Goal: Task Accomplishment & Management: Use online tool/utility

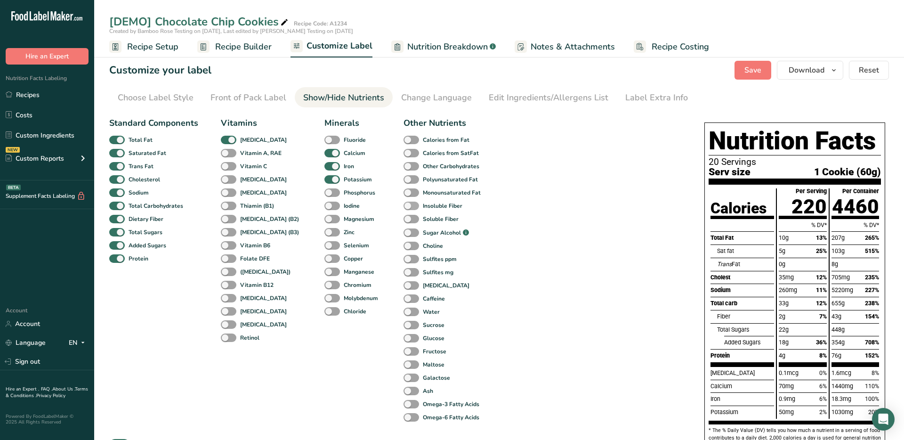
click at [403, 205] on span at bounding box center [411, 205] width 16 height 9
click at [403, 205] on input "Insoluble Fiber" at bounding box center [406, 205] width 6 height 6
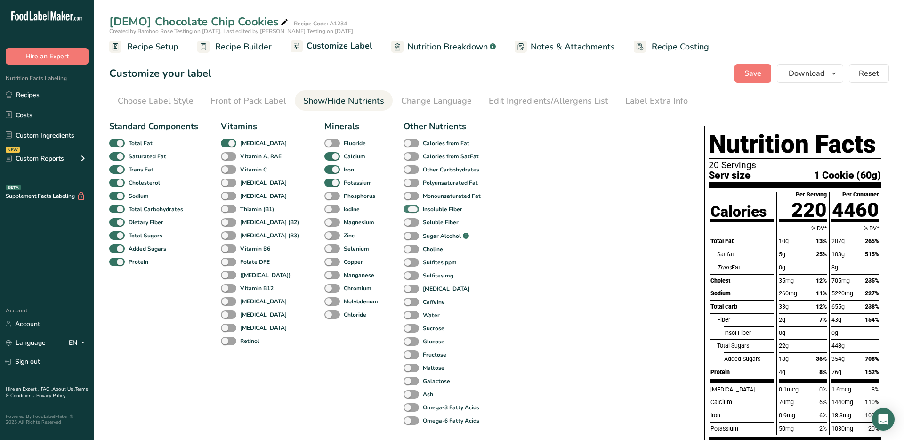
click at [403, 205] on span at bounding box center [411, 209] width 16 height 9
click at [403, 206] on input "Insoluble Fiber" at bounding box center [406, 209] width 6 height 6
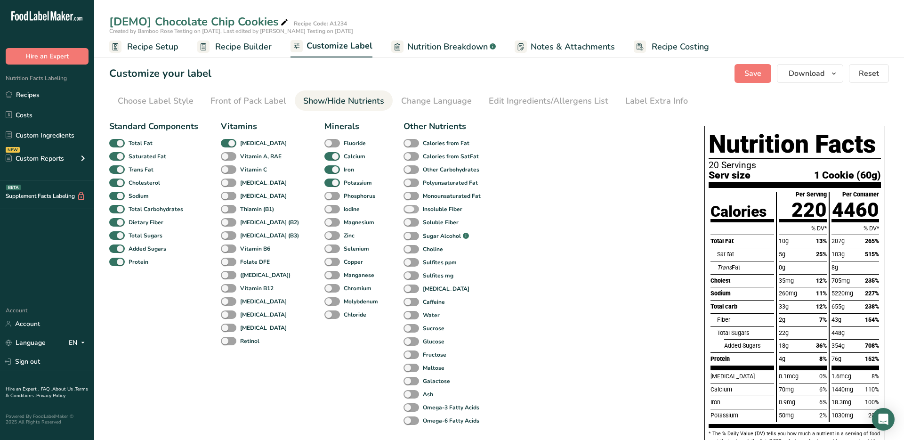
click at [403, 205] on span at bounding box center [411, 209] width 16 height 9
click at [403, 206] on input "Insoluble Fiber" at bounding box center [406, 209] width 6 height 6
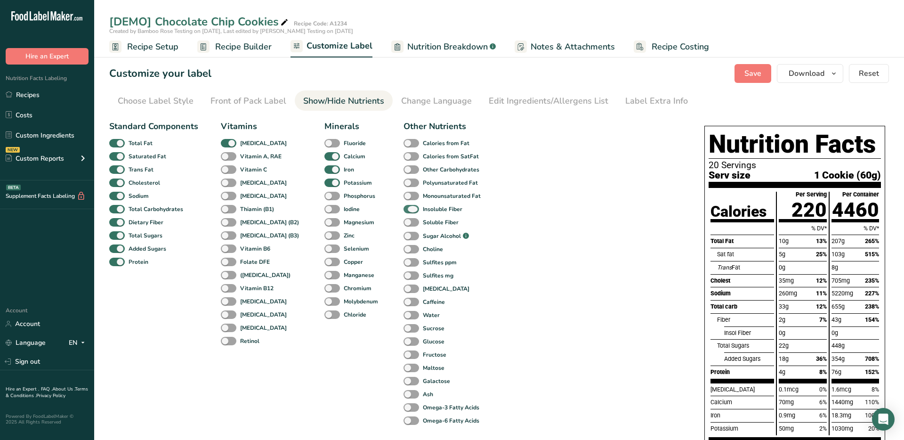
click at [403, 205] on span at bounding box center [411, 209] width 16 height 9
click at [403, 206] on input "Insoluble Fiber" at bounding box center [406, 209] width 6 height 6
checkbox input "false"
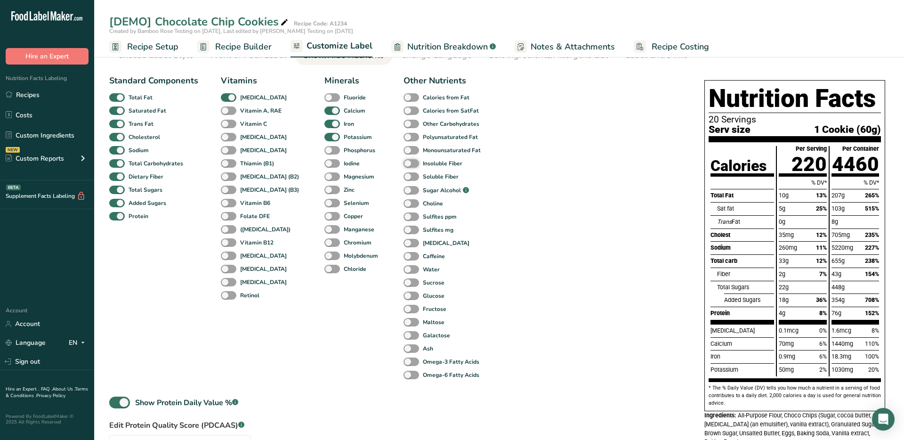
scroll to position [58, 0]
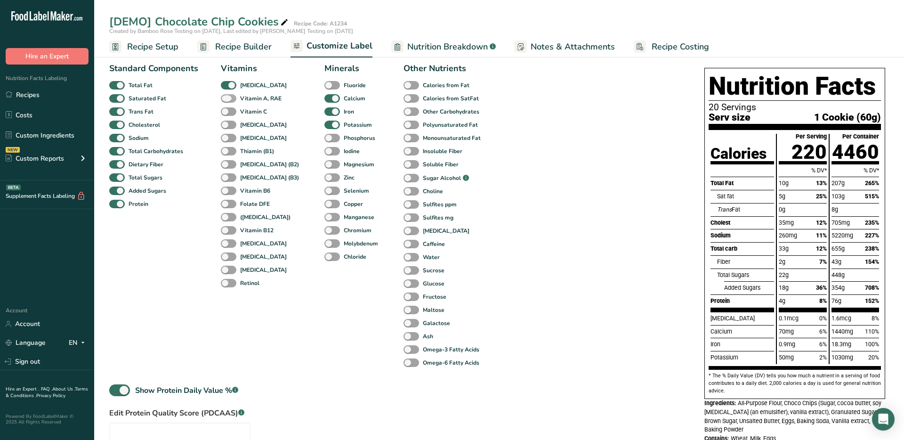
click at [226, 100] on span at bounding box center [229, 98] width 16 height 9
click at [226, 100] on input "Vitamin A, RAE" at bounding box center [224, 98] width 6 height 6
checkbox input "true"
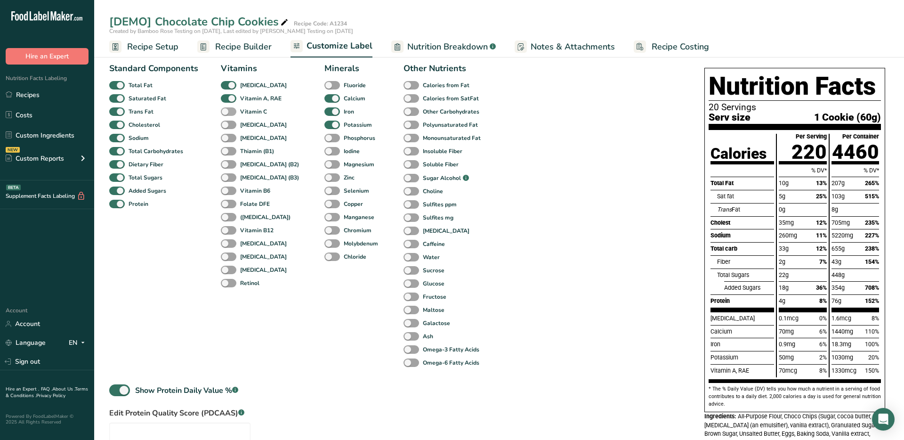
click at [226, 112] on span at bounding box center [229, 111] width 16 height 9
click at [226, 112] on input "Vitamin C" at bounding box center [224, 111] width 6 height 6
checkbox input "true"
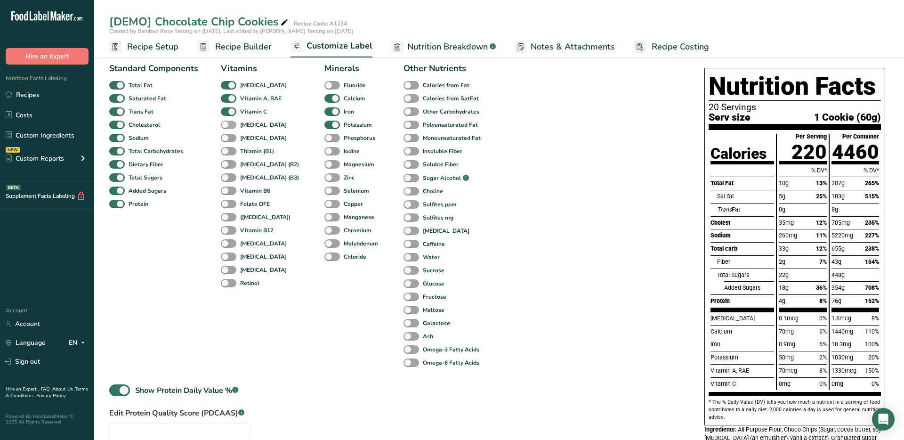
click at [226, 124] on span at bounding box center [229, 124] width 16 height 9
click at [226, 124] on input "[MEDICAL_DATA]" at bounding box center [224, 124] width 6 height 6
checkbox input "true"
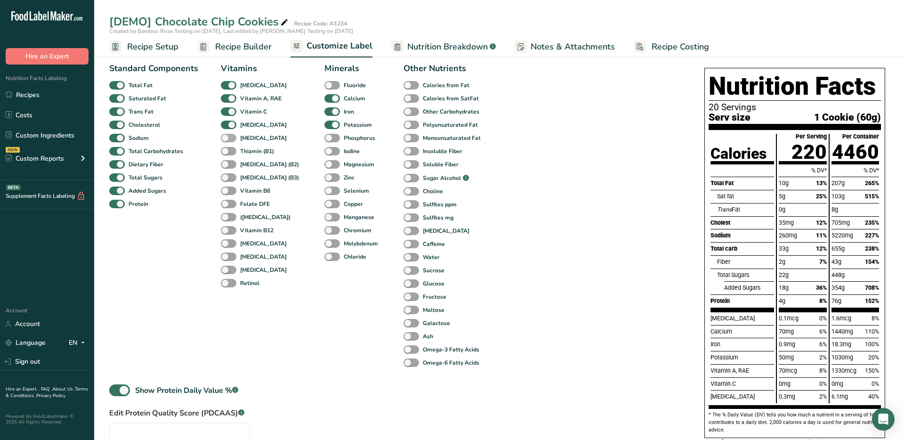
click at [226, 136] on span at bounding box center [229, 138] width 16 height 9
click at [226, 136] on input "[MEDICAL_DATA]" at bounding box center [224, 138] width 6 height 6
checkbox input "true"
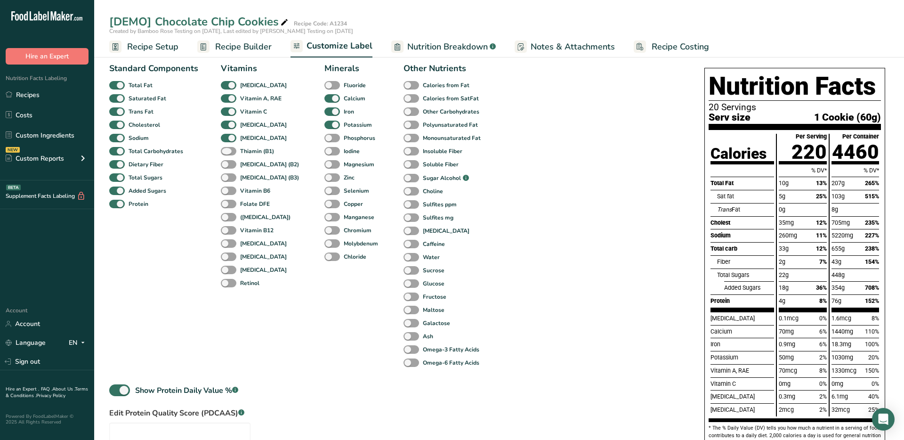
drag, startPoint x: 226, startPoint y: 150, endPoint x: 227, endPoint y: 156, distance: 6.1
click at [226, 151] on span at bounding box center [229, 151] width 16 height 9
click at [226, 151] on input "Thiamin (B1)" at bounding box center [224, 151] width 6 height 6
checkbox input "true"
click at [227, 166] on span at bounding box center [229, 164] width 16 height 9
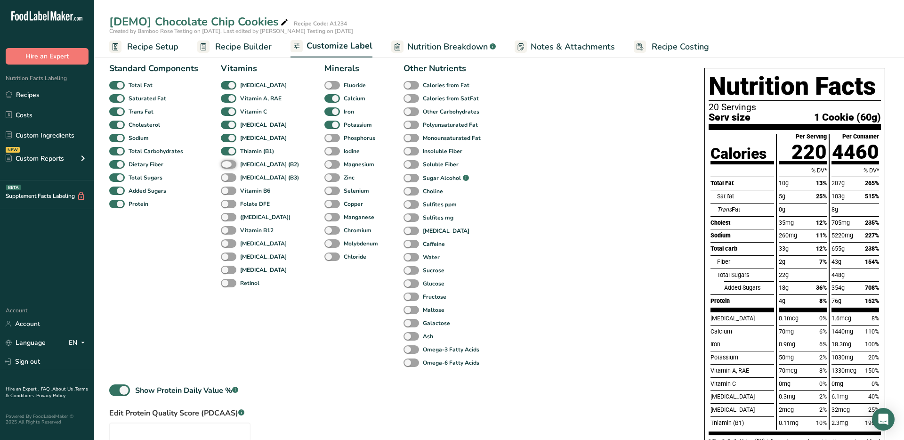
click at [227, 166] on input "[MEDICAL_DATA] (B2)" at bounding box center [224, 164] width 6 height 6
checkbox input "true"
click at [228, 176] on span at bounding box center [229, 177] width 16 height 9
click at [227, 176] on input "[MEDICAL_DATA] (B3)" at bounding box center [224, 177] width 6 height 6
checkbox input "true"
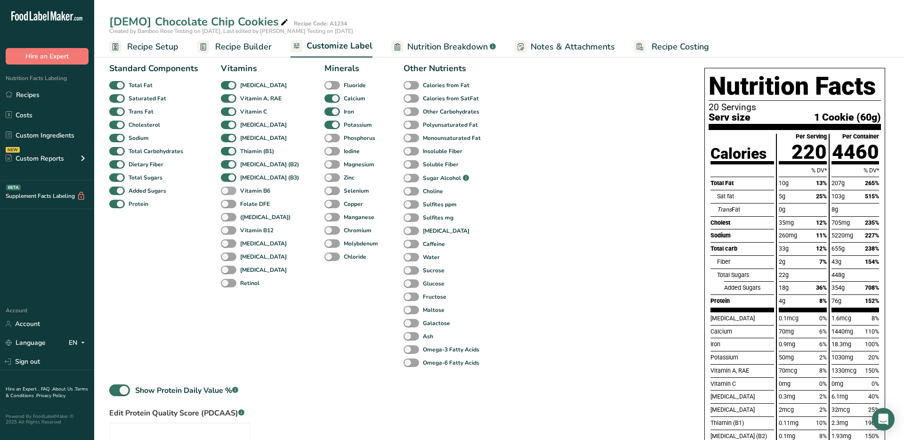
click at [229, 189] on span at bounding box center [229, 190] width 16 height 9
click at [227, 189] on input "Vitamin B6" at bounding box center [224, 190] width 6 height 6
checkbox input "true"
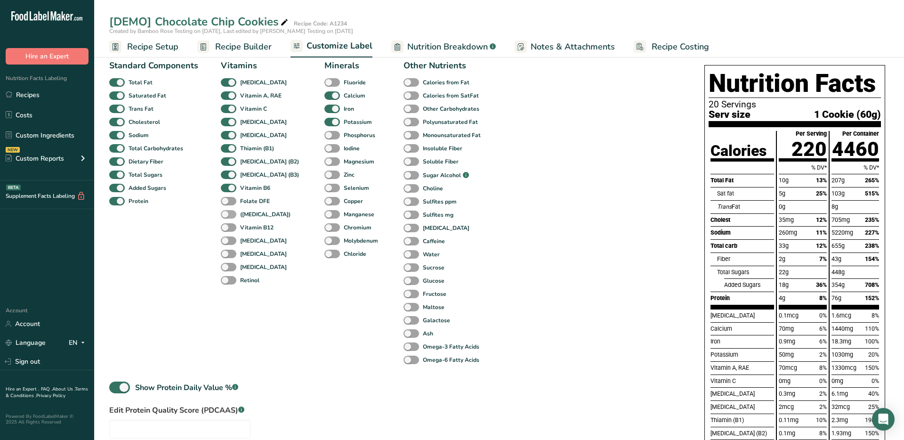
drag, startPoint x: 231, startPoint y: 202, endPoint x: 231, endPoint y: 216, distance: 14.6
click at [231, 203] on span at bounding box center [229, 201] width 16 height 9
click at [227, 203] on input "Folate DFE" at bounding box center [224, 201] width 6 height 6
checkbox input "true"
click at [231, 217] on span at bounding box center [229, 214] width 16 height 9
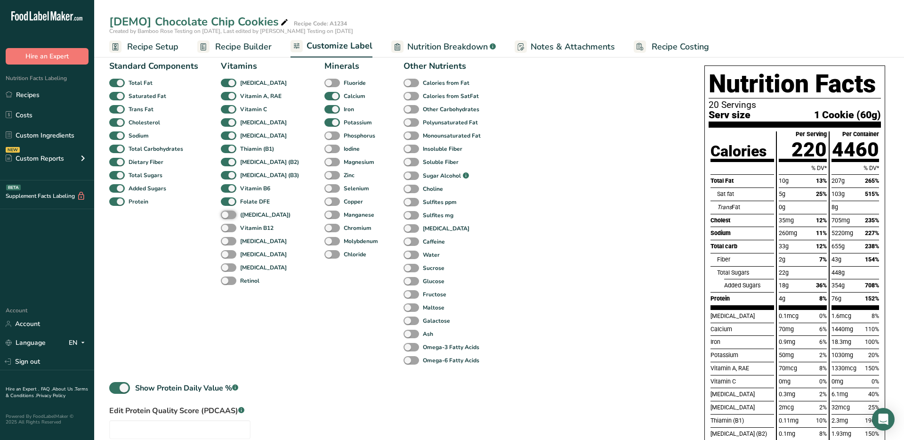
click at [227, 217] on input "([MEDICAL_DATA])" at bounding box center [224, 214] width 6 height 6
checkbox input "true"
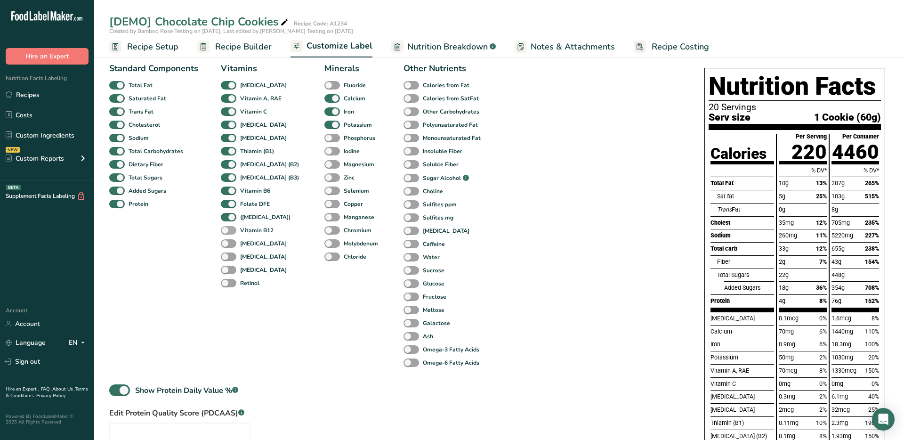
click at [232, 231] on span at bounding box center [229, 230] width 16 height 9
click at [227, 231] on input "Vitamin B12" at bounding box center [224, 230] width 6 height 6
checkbox input "true"
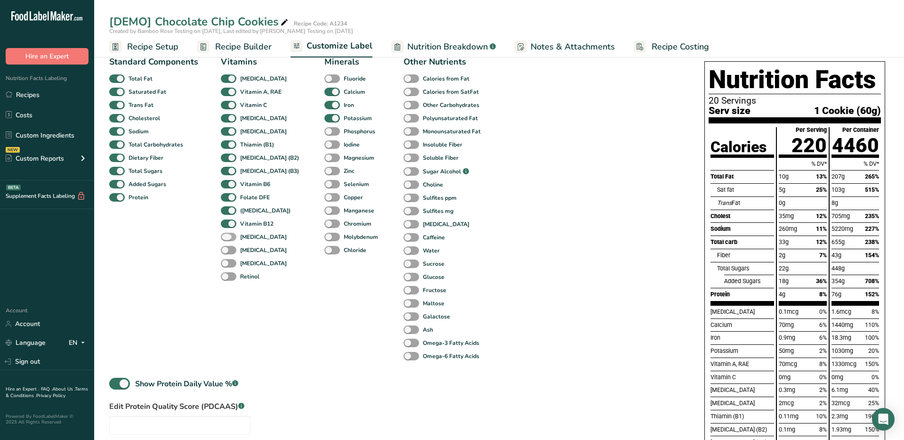
click at [231, 239] on span at bounding box center [229, 236] width 16 height 9
click at [227, 239] on input "[MEDICAL_DATA]" at bounding box center [224, 236] width 6 height 6
checkbox input "true"
click at [230, 254] on div "[MEDICAL_DATA]" at bounding box center [231, 249] width 20 height 13
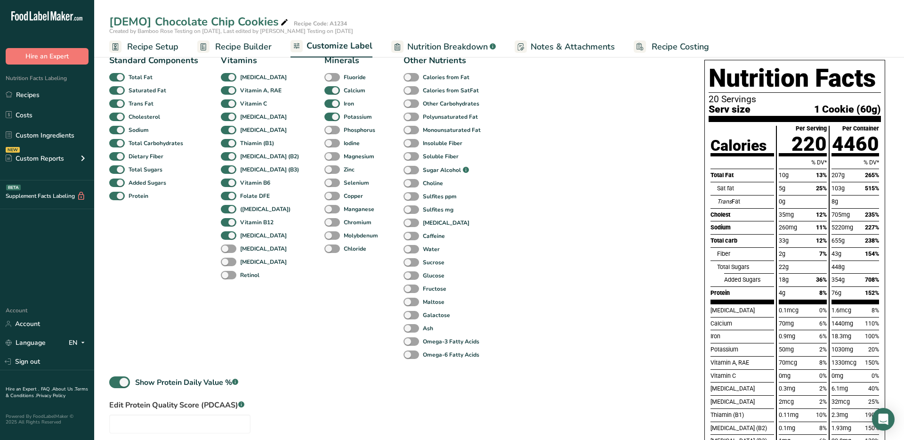
drag, startPoint x: 228, startPoint y: 248, endPoint x: 230, endPoint y: 256, distance: 8.6
click at [228, 248] on span at bounding box center [229, 248] width 16 height 9
click at [227, 248] on input "[MEDICAL_DATA]" at bounding box center [224, 248] width 6 height 6
checkbox input "true"
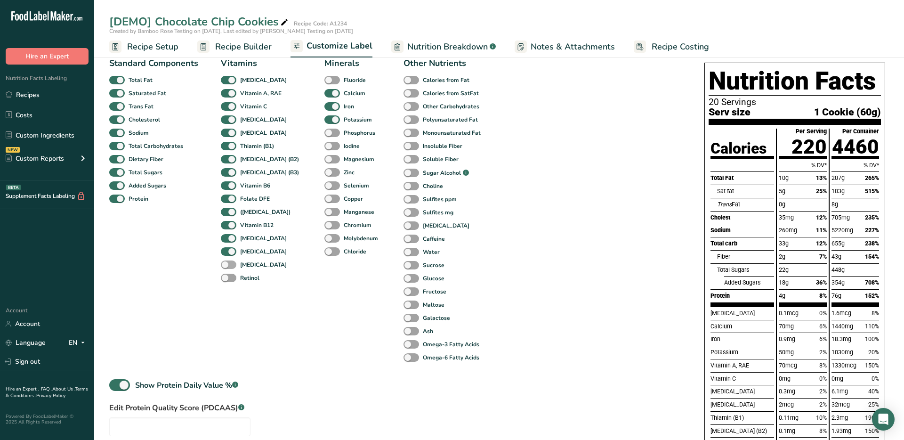
click at [230, 258] on div "[MEDICAL_DATA]" at bounding box center [231, 264] width 20 height 13
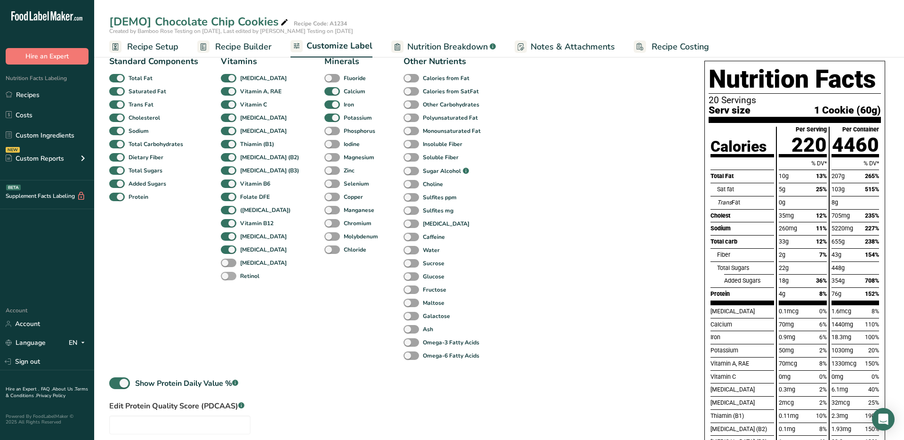
drag, startPoint x: 228, startPoint y: 260, endPoint x: 229, endPoint y: 273, distance: 12.7
click at [228, 261] on span at bounding box center [229, 262] width 16 height 9
click at [227, 261] on input "[MEDICAL_DATA]" at bounding box center [224, 262] width 6 height 6
checkbox input "true"
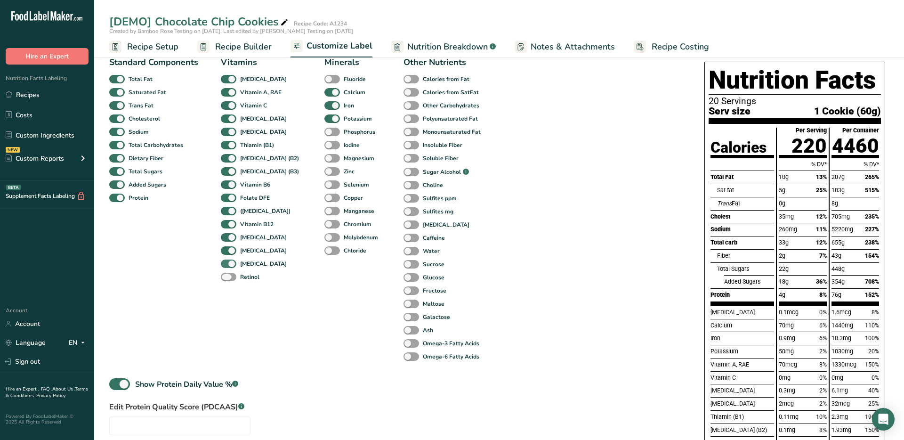
drag, startPoint x: 229, startPoint y: 273, endPoint x: 235, endPoint y: 264, distance: 10.8
click at [229, 273] on span at bounding box center [229, 277] width 16 height 9
click at [227, 273] on input "Retinol" at bounding box center [224, 276] width 6 height 6
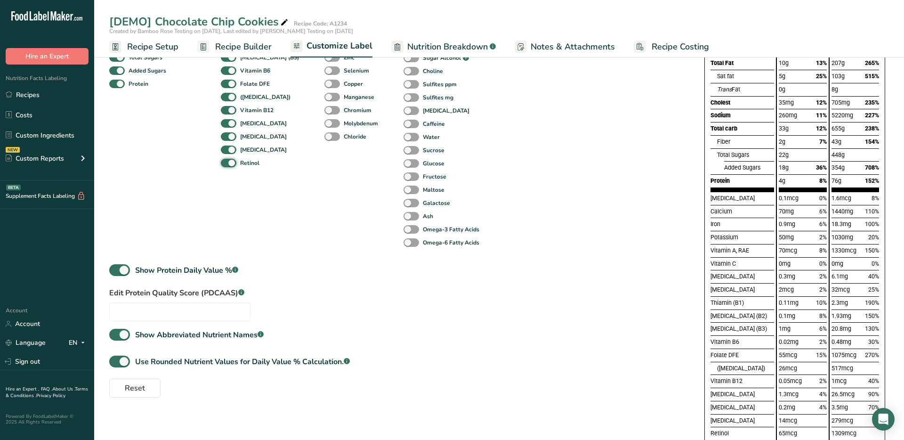
scroll to position [203, 0]
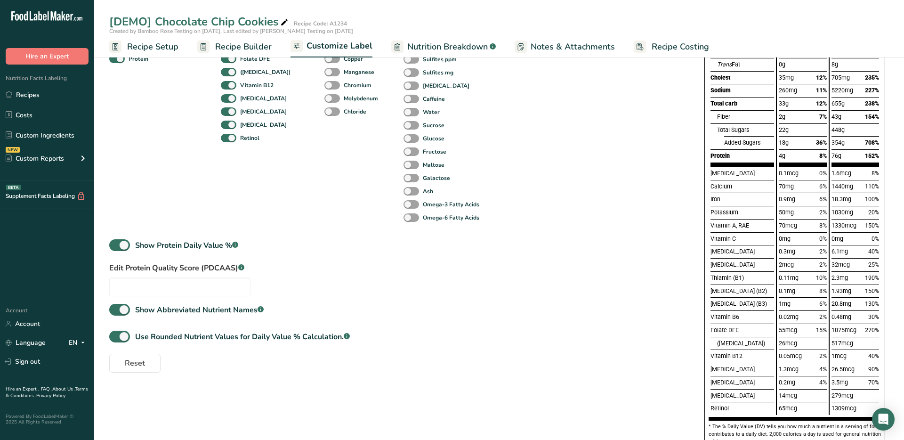
drag, startPoint x: 793, startPoint y: 177, endPoint x: 795, endPoint y: 255, distance: 77.7
click at [792, 248] on div "0.1mcg 0% 70mg 6% 0.9mg 6% 50mg 2% 70mcg 8% 0mg 0% 0.3mg 2% 2mcg 2% 0.11mg 10% …" at bounding box center [802, 291] width 48 height 248
click at [797, 258] on div "2mcg 2%" at bounding box center [802, 264] width 48 height 13
click at [339, 226] on div "Standard Components Total Fat Saturated Fat Trans Fat [MEDICAL_DATA] Sodium Tot…" at bounding box center [296, 74] width 374 height 314
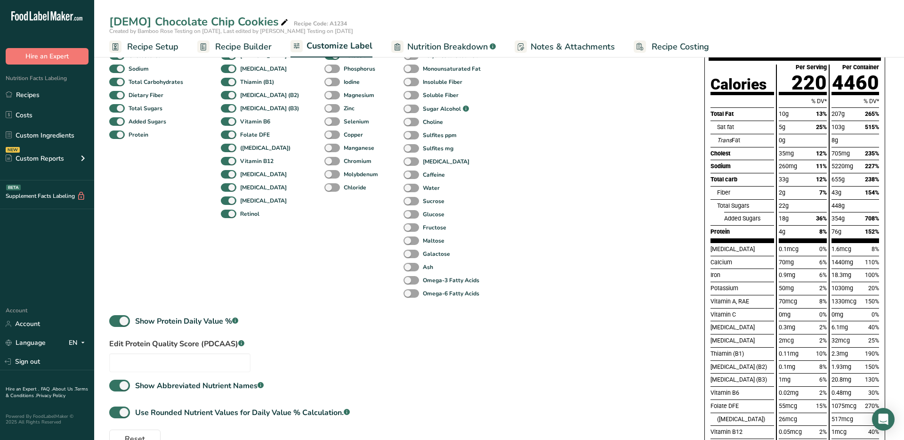
scroll to position [8, 0]
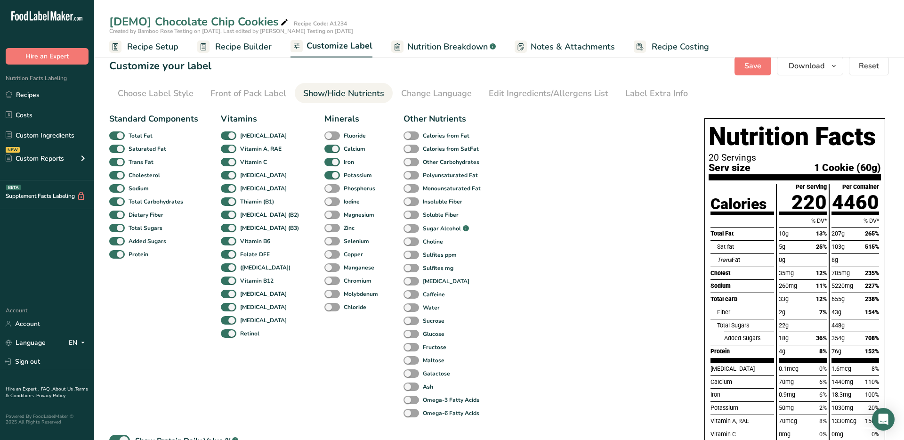
click at [229, 333] on span at bounding box center [229, 333] width 16 height 9
click at [227, 333] on input "Retinol" at bounding box center [224, 333] width 6 height 6
checkbox input "false"
drag, startPoint x: 229, startPoint y: 318, endPoint x: 229, endPoint y: 311, distance: 7.1
click at [229, 318] on span at bounding box center [229, 320] width 16 height 9
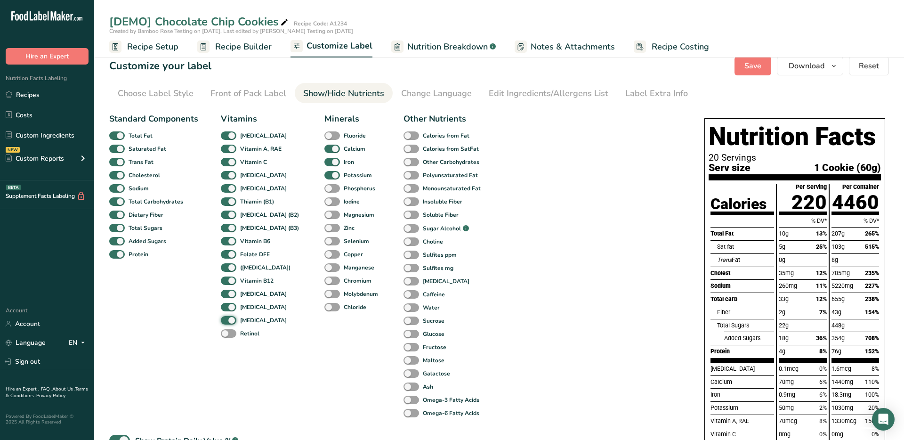
click at [227, 318] on input "[MEDICAL_DATA]" at bounding box center [224, 320] width 6 height 6
checkbox input "false"
drag, startPoint x: 230, startPoint y: 305, endPoint x: 230, endPoint y: 299, distance: 6.1
click at [230, 305] on span at bounding box center [229, 307] width 16 height 9
click at [227, 305] on input "[MEDICAL_DATA]" at bounding box center [224, 307] width 6 height 6
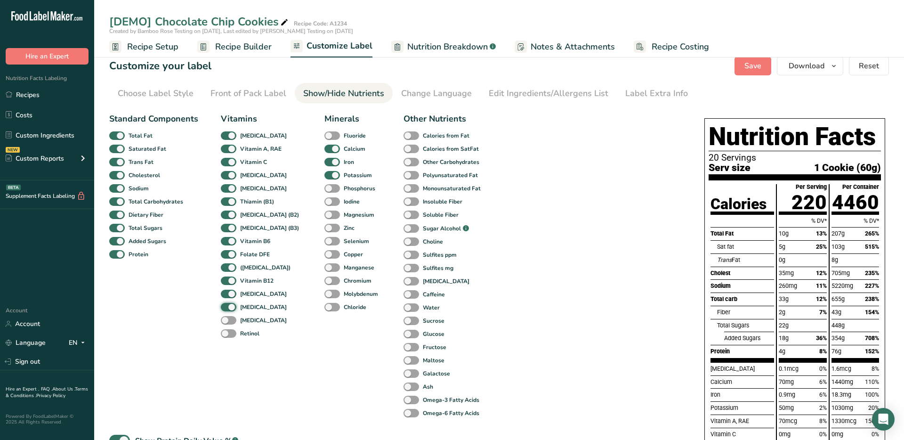
checkbox input "false"
click at [296, 354] on div "Standard Components Total Fat Saturated Fat Trans Fat [MEDICAL_DATA] Sodium Tot…" at bounding box center [296, 269] width 374 height 314
click at [324, 134] on span at bounding box center [332, 135] width 16 height 9
click at [324, 134] on input "Fluoride" at bounding box center [327, 135] width 6 height 6
checkbox input "true"
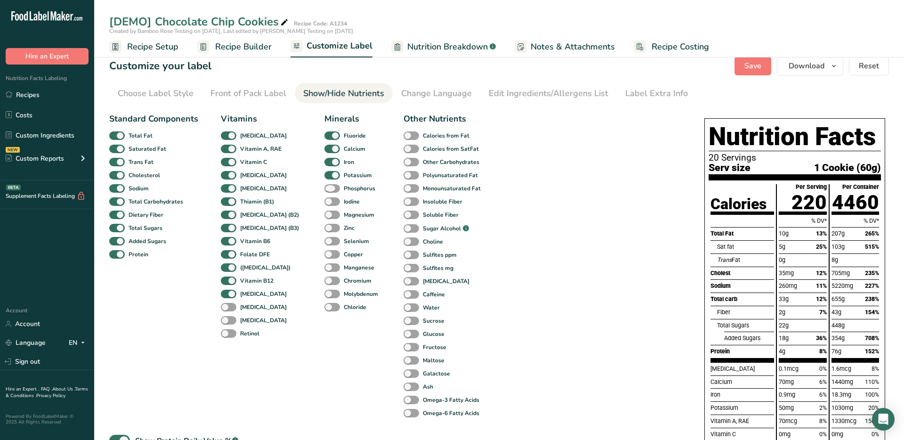
drag, startPoint x: 321, startPoint y: 185, endPoint x: 317, endPoint y: 180, distance: 7.0
click at [324, 185] on span at bounding box center [332, 188] width 16 height 9
click at [324, 185] on input "Phosphorus" at bounding box center [327, 188] width 6 height 6
checkbox input "true"
click at [324, 200] on span at bounding box center [332, 201] width 16 height 9
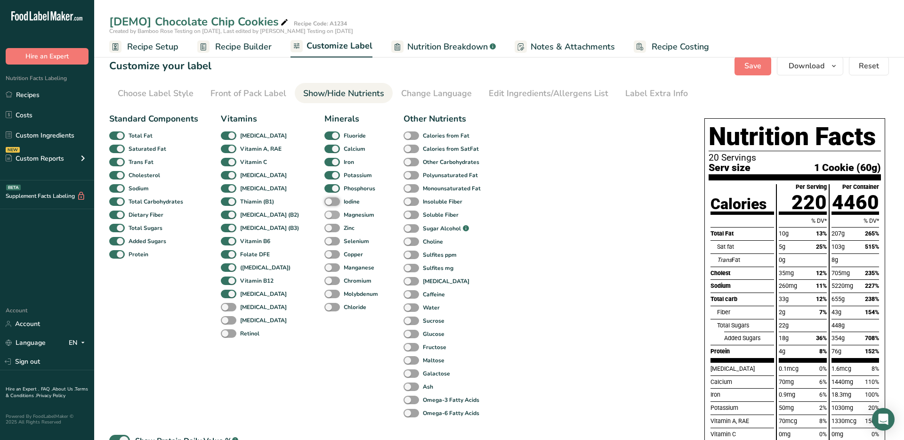
click at [324, 200] on input "Iodine" at bounding box center [327, 201] width 6 height 6
checkbox input "true"
click at [324, 214] on span at bounding box center [332, 214] width 16 height 9
click at [324, 214] on input "Magnesium" at bounding box center [327, 214] width 6 height 6
checkbox input "true"
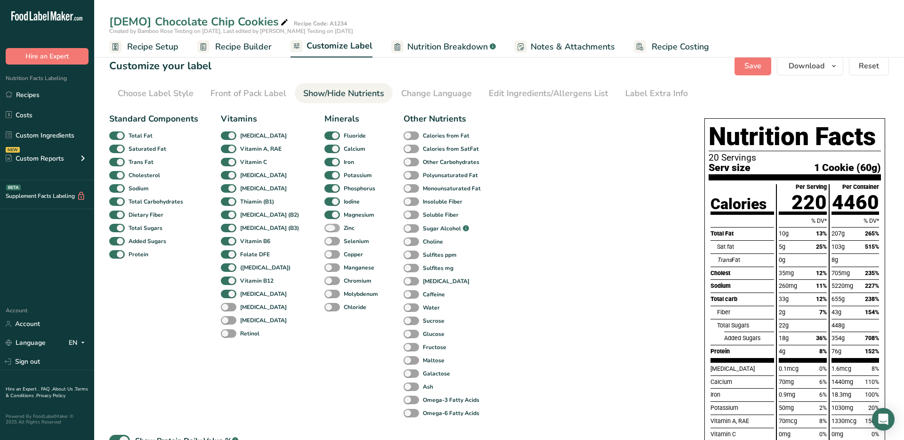
click at [324, 229] on span at bounding box center [332, 228] width 16 height 9
click at [324, 229] on input "Zinc" at bounding box center [327, 227] width 6 height 6
checkbox input "true"
click at [324, 243] on span at bounding box center [332, 241] width 16 height 9
click at [324, 243] on input "Selenium" at bounding box center [327, 241] width 6 height 6
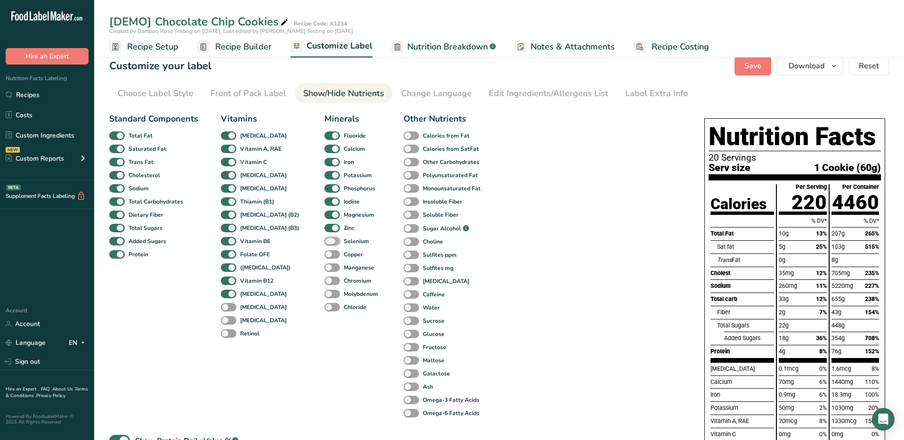
checkbox input "true"
drag, startPoint x: 319, startPoint y: 254, endPoint x: 319, endPoint y: 277, distance: 23.1
click at [324, 255] on span at bounding box center [332, 254] width 16 height 9
click at [324, 255] on input "Copper" at bounding box center [327, 254] width 6 height 6
checkbox input "true"
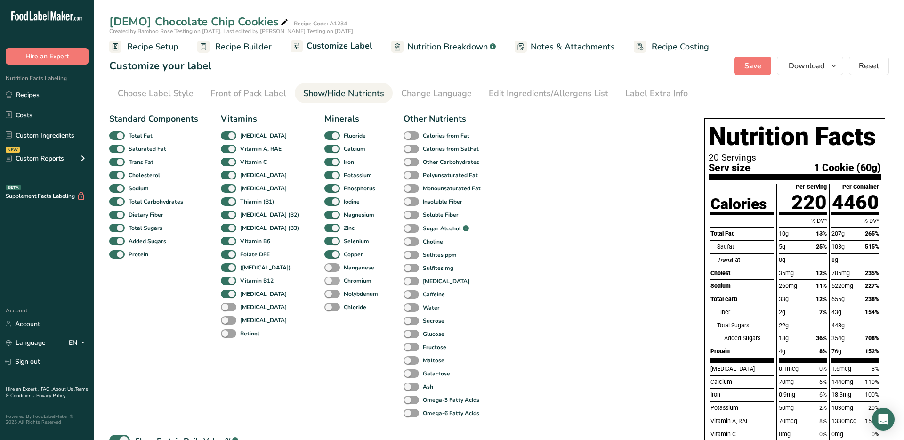
click at [324, 269] on span at bounding box center [332, 267] width 16 height 9
click at [324, 269] on input "Manganese" at bounding box center [327, 267] width 6 height 6
checkbox input "true"
click at [324, 277] on span at bounding box center [332, 280] width 16 height 9
click at [324, 277] on input "Chromium" at bounding box center [327, 280] width 6 height 6
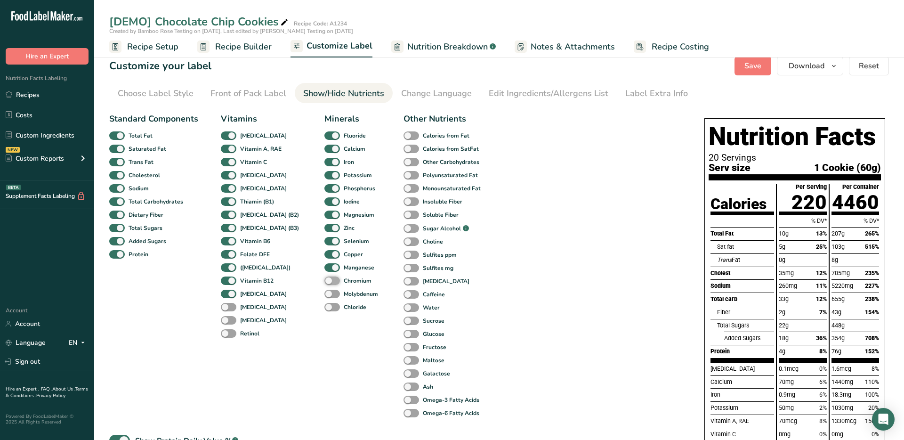
checkbox input "true"
click at [324, 293] on span at bounding box center [332, 293] width 16 height 9
click at [324, 293] on input "Molybdenum" at bounding box center [327, 293] width 6 height 6
checkbox input "true"
drag, startPoint x: 321, startPoint y: 304, endPoint x: 328, endPoint y: 299, distance: 8.5
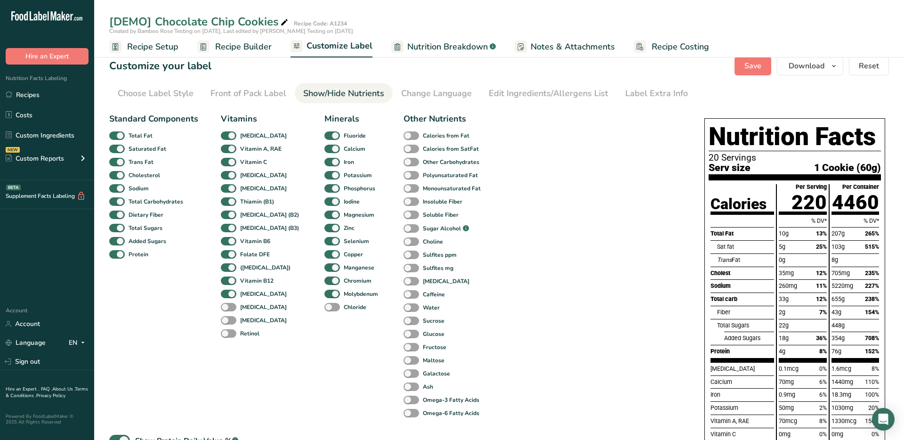
click at [324, 304] on span at bounding box center [332, 307] width 16 height 9
click at [324, 304] on input "Chloride" at bounding box center [327, 307] width 6 height 6
checkbox input "true"
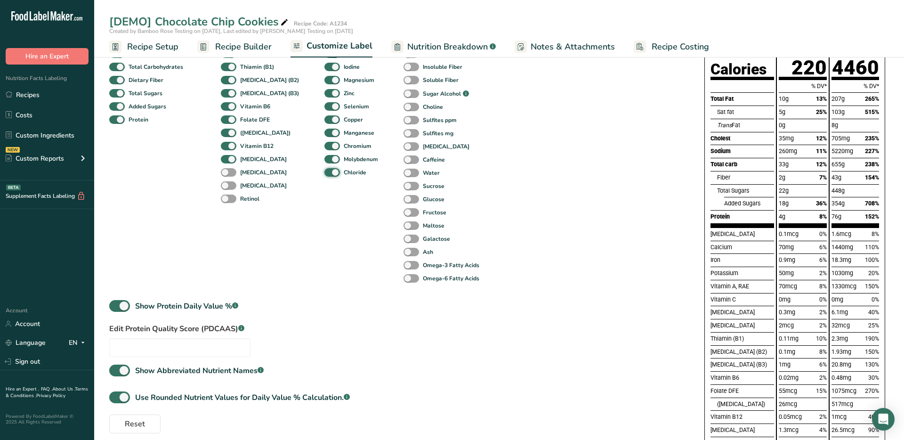
scroll to position [0, 0]
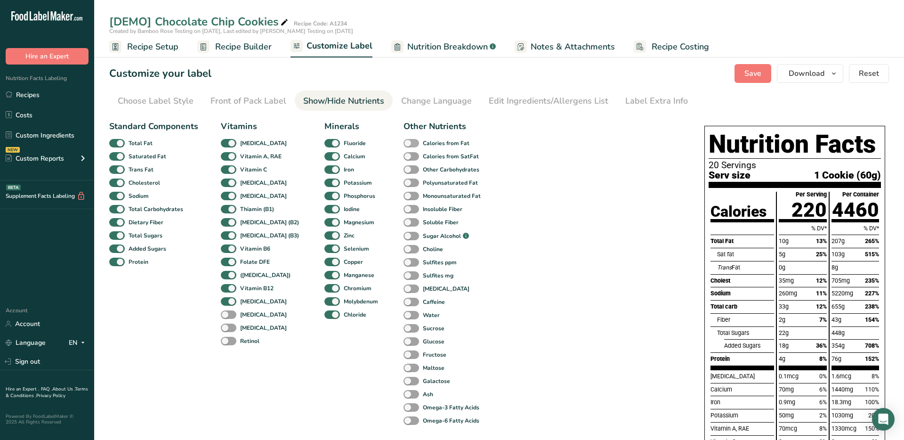
click at [403, 142] on span at bounding box center [411, 143] width 16 height 9
click at [403, 142] on input "Calories from Fat" at bounding box center [406, 143] width 6 height 6
checkbox input "true"
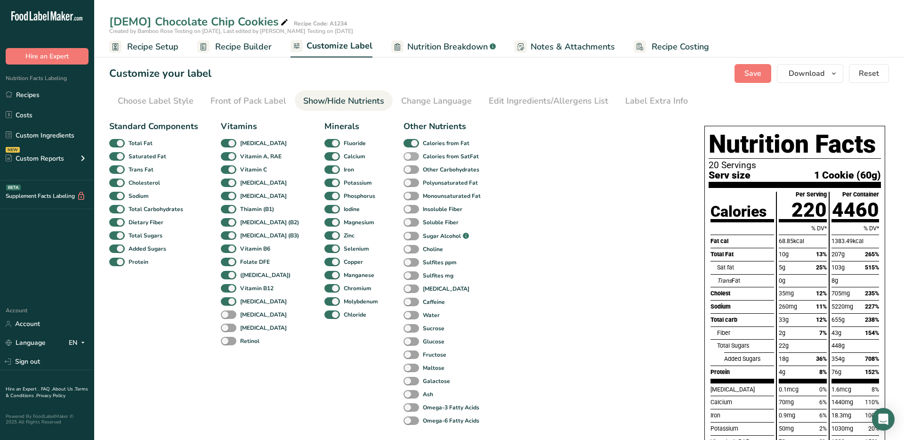
click at [403, 154] on span at bounding box center [411, 156] width 16 height 9
click at [403, 154] on input "Calories from SatFat" at bounding box center [406, 156] width 6 height 6
checkbox input "true"
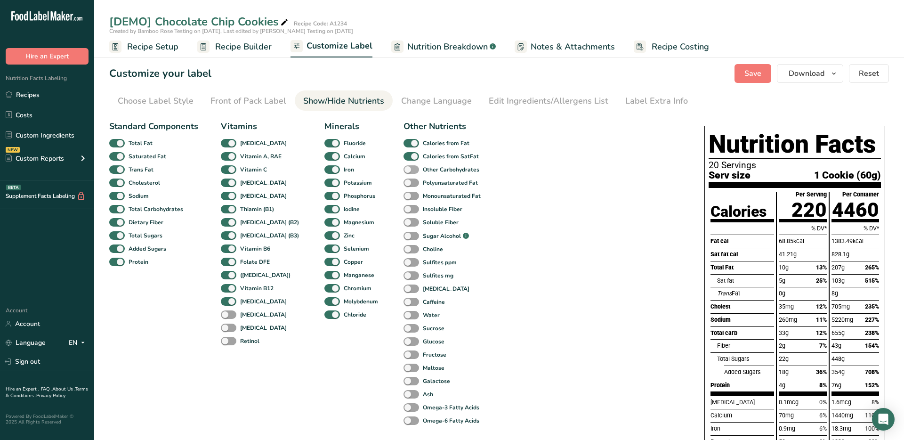
click at [403, 169] on span at bounding box center [411, 169] width 16 height 9
click at [403, 169] on input "Other Carbohydrates" at bounding box center [406, 169] width 6 height 6
checkbox input "true"
drag, startPoint x: 396, startPoint y: 143, endPoint x: 397, endPoint y: 156, distance: 12.7
click at [403, 144] on span at bounding box center [411, 143] width 16 height 9
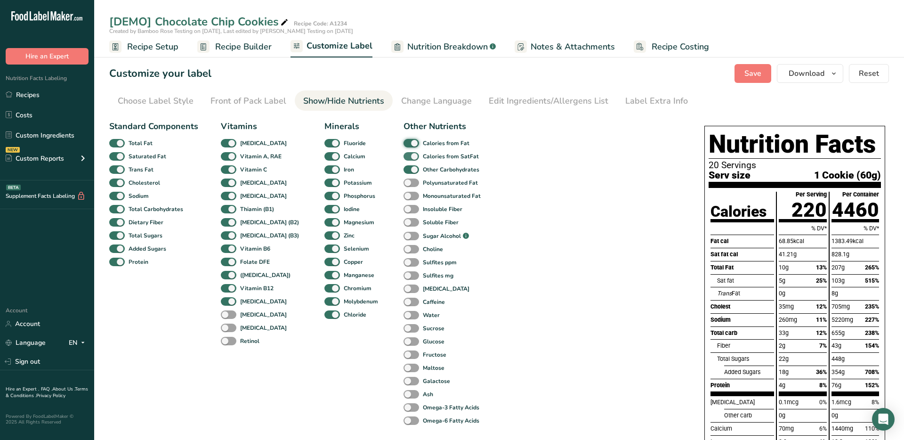
click at [403, 144] on input "Calories from Fat" at bounding box center [406, 143] width 6 height 6
checkbox input "false"
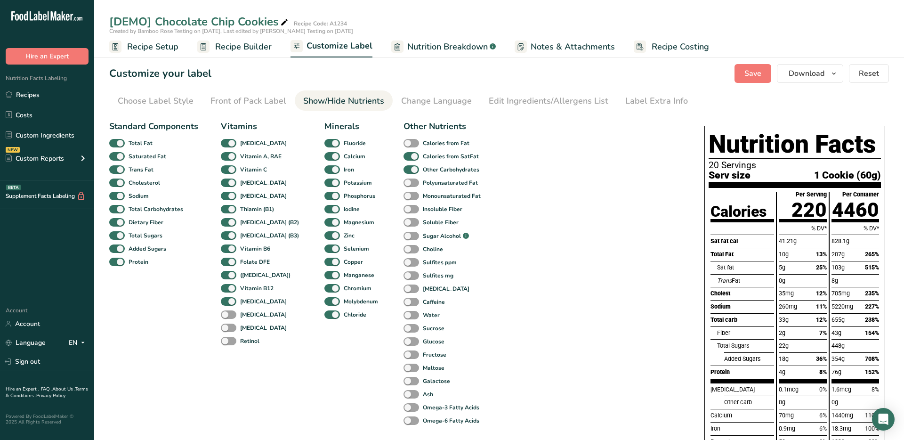
click at [403, 156] on span at bounding box center [411, 156] width 16 height 9
click at [403, 156] on input "Calories from SatFat" at bounding box center [406, 156] width 6 height 6
checkbox input "false"
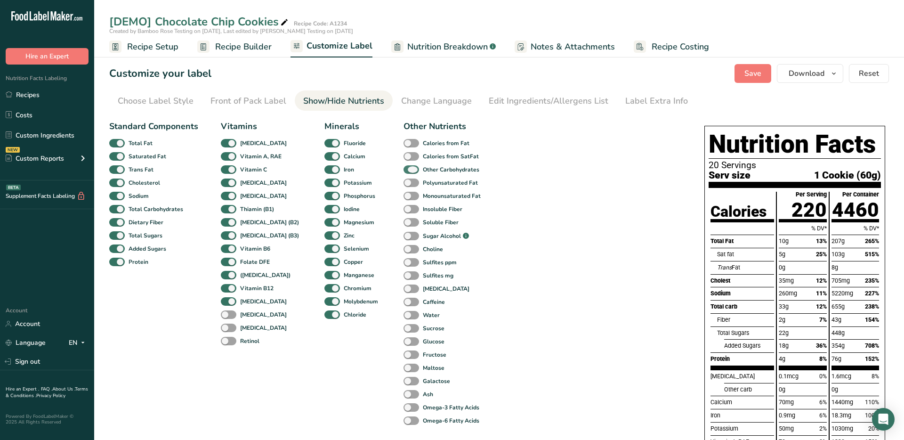
click at [403, 168] on span at bounding box center [411, 169] width 16 height 9
click at [403, 168] on input "Other Carbohydrates" at bounding box center [406, 169] width 6 height 6
checkbox input "false"
drag, startPoint x: 117, startPoint y: 143, endPoint x: 120, endPoint y: 154, distance: 11.2
click at [118, 145] on span at bounding box center [117, 143] width 16 height 9
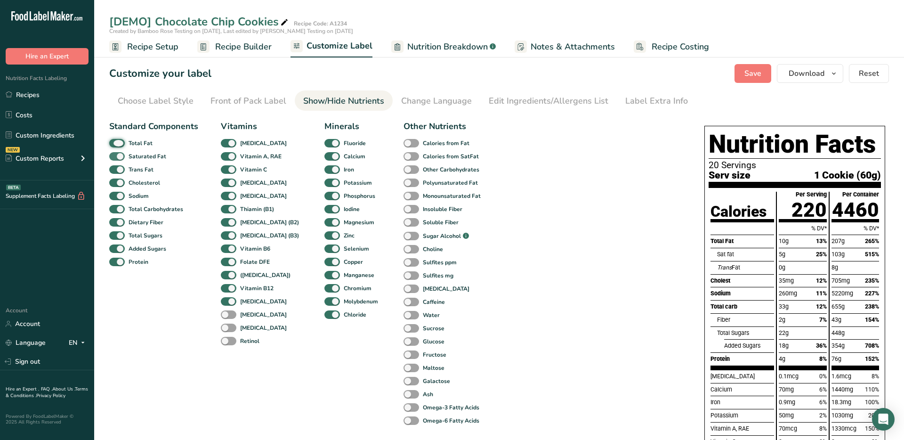
click at [115, 145] on input "Total Fat" at bounding box center [112, 143] width 6 height 6
checkbox input "false"
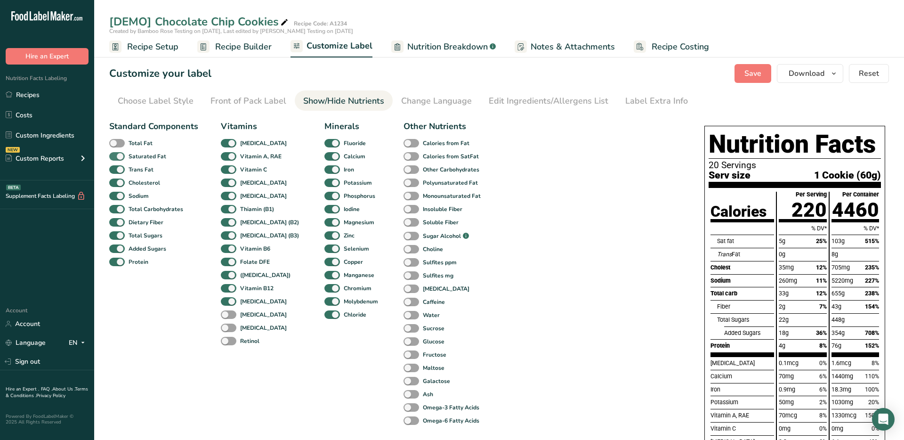
click at [120, 155] on span at bounding box center [117, 156] width 16 height 9
click at [115, 155] on input "Saturated Fat" at bounding box center [112, 156] width 6 height 6
checkbox input "false"
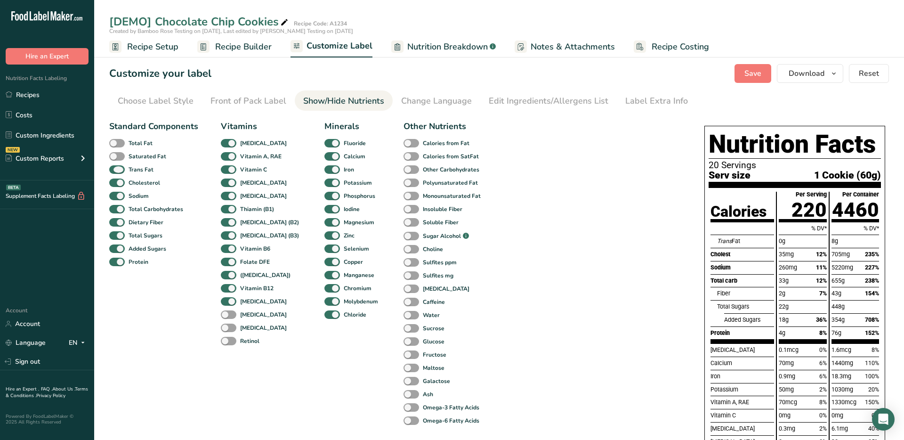
drag, startPoint x: 117, startPoint y: 167, endPoint x: 117, endPoint y: 176, distance: 8.9
click at [118, 167] on span at bounding box center [117, 169] width 16 height 9
click at [115, 167] on input "Trans Fat" at bounding box center [112, 169] width 6 height 6
checkbox input "false"
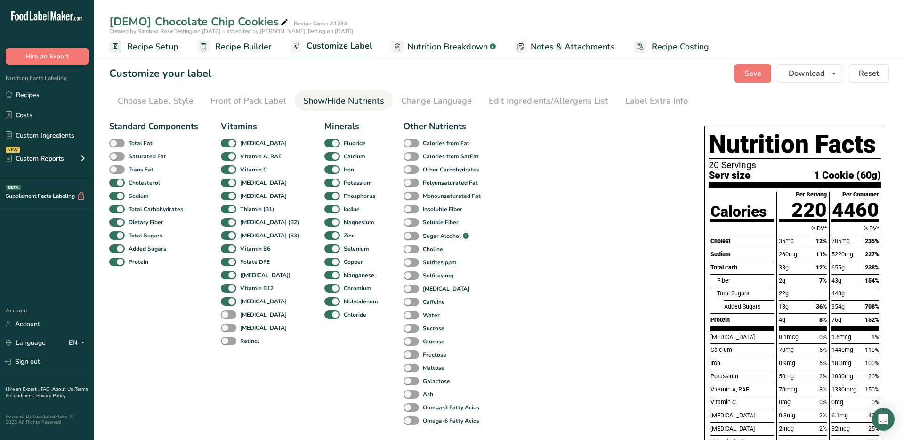
click at [117, 179] on span at bounding box center [117, 182] width 16 height 9
click at [115, 179] on input "Cholesterol" at bounding box center [112, 182] width 6 height 6
checkbox input "false"
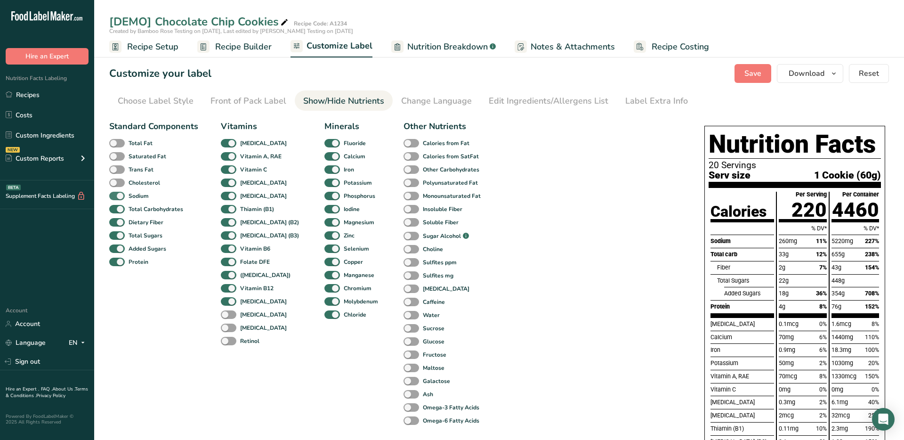
click at [117, 191] on div "Sodium" at bounding box center [120, 195] width 22 height 13
drag, startPoint x: 115, startPoint y: 200, endPoint x: 117, endPoint y: 212, distance: 12.3
click at [115, 200] on div "Sodium" at bounding box center [120, 195] width 22 height 13
click at [117, 196] on span at bounding box center [117, 196] width 16 height 9
click at [115, 196] on input "Sodium" at bounding box center [112, 195] width 6 height 6
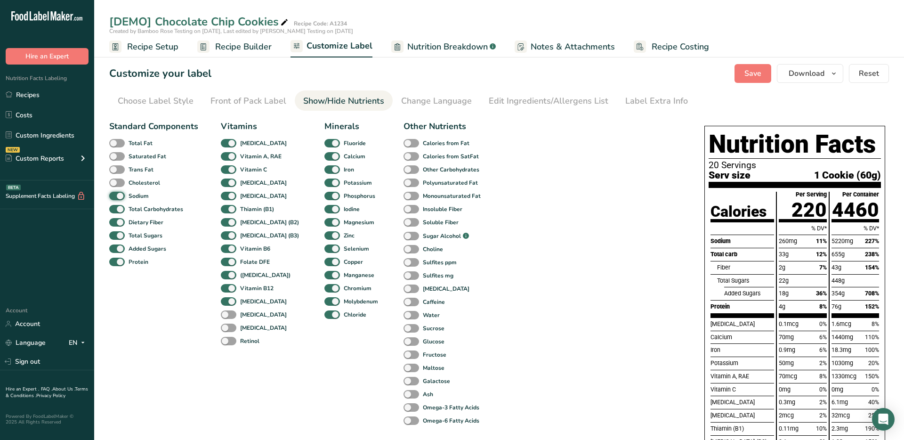
checkbox input "false"
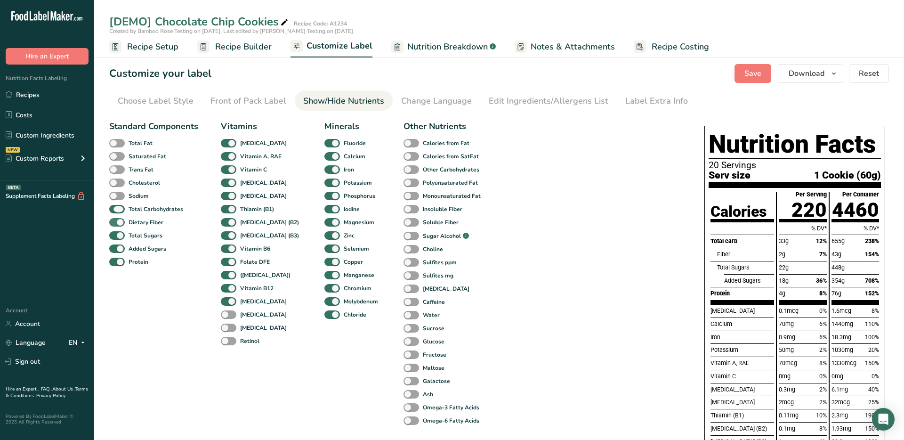
drag, startPoint x: 120, startPoint y: 206, endPoint x: 120, endPoint y: 220, distance: 13.7
click at [120, 206] on span at bounding box center [117, 209] width 16 height 9
click at [115, 206] on input "Total Carbohydrates" at bounding box center [112, 209] width 6 height 6
checkbox input "false"
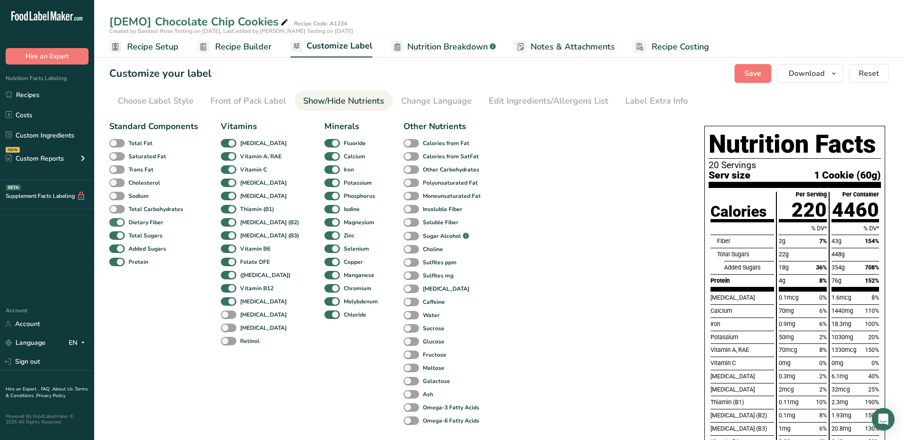
click at [119, 225] on span at bounding box center [117, 222] width 16 height 9
click at [115, 225] on input "Dietary Fiber" at bounding box center [112, 222] width 6 height 6
checkbox input "false"
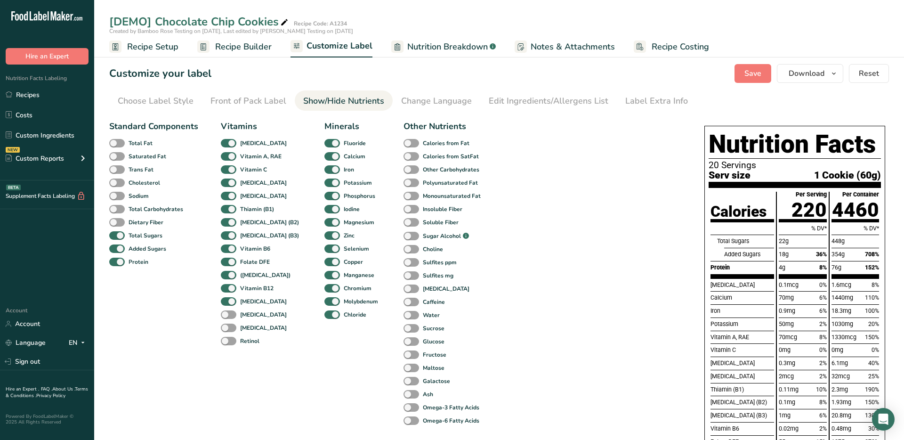
click at [118, 240] on div "Total Sugars" at bounding box center [120, 235] width 22 height 13
click at [118, 249] on span at bounding box center [117, 248] width 16 height 9
click at [115, 249] on input "Added Sugars" at bounding box center [112, 248] width 6 height 6
checkbox input "false"
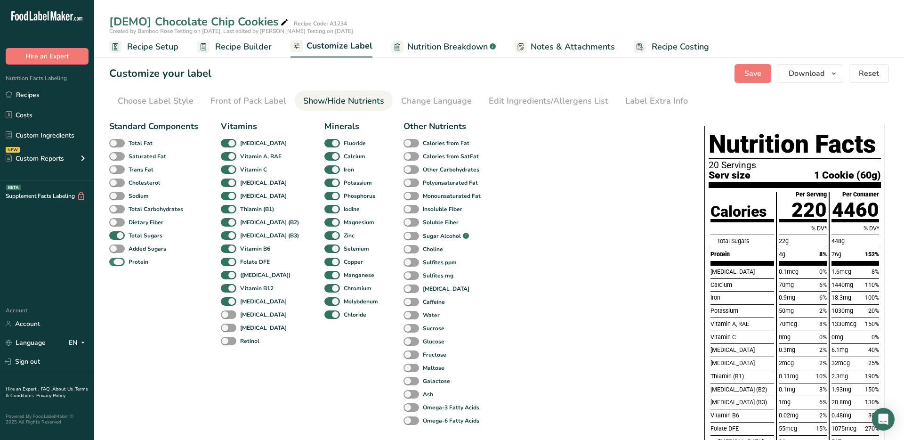
drag, startPoint x: 117, startPoint y: 265, endPoint x: 117, endPoint y: 260, distance: 4.7
click at [117, 265] on span at bounding box center [117, 261] width 16 height 9
click at [115, 265] on input "Protein" at bounding box center [112, 261] width 6 height 6
checkbox input "false"
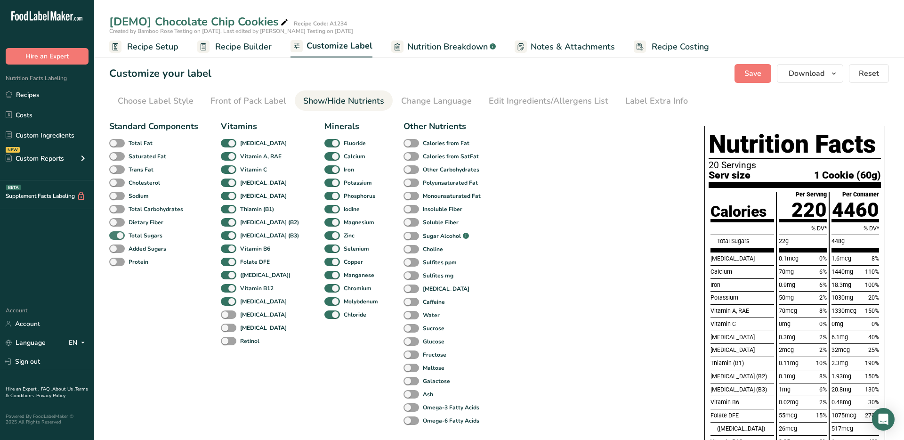
click at [117, 234] on span at bounding box center [117, 235] width 16 height 9
click at [115, 234] on input "Total Sugars" at bounding box center [112, 235] width 6 height 6
checkbox input "false"
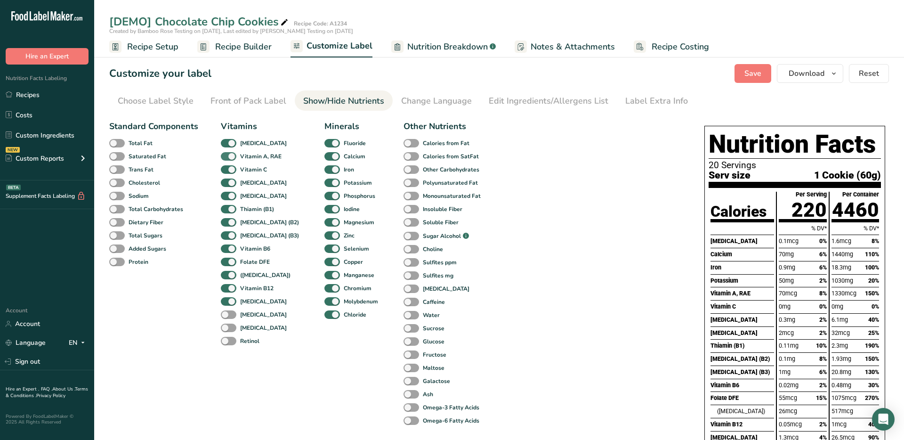
click at [230, 157] on span at bounding box center [229, 156] width 16 height 9
click at [227, 157] on input "Vitamin A, RAE" at bounding box center [224, 156] width 6 height 6
checkbox input "false"
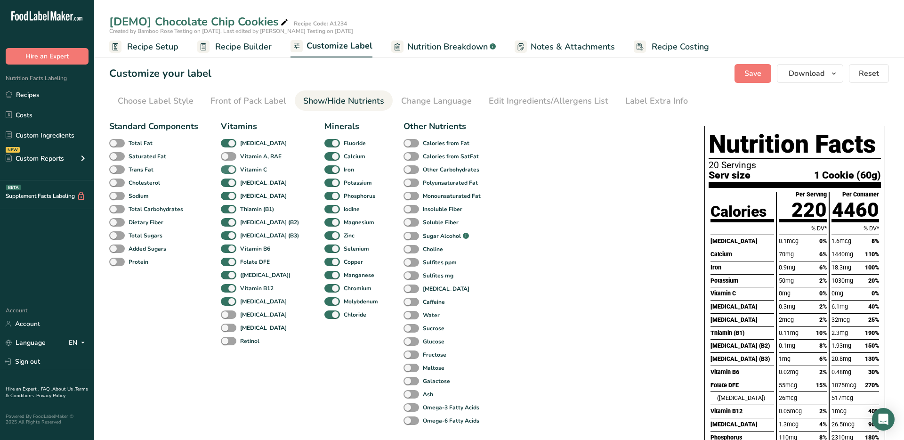
click at [228, 171] on span at bounding box center [229, 169] width 16 height 9
click at [227, 171] on input "Vitamin C" at bounding box center [224, 169] width 6 height 6
checkbox input "false"
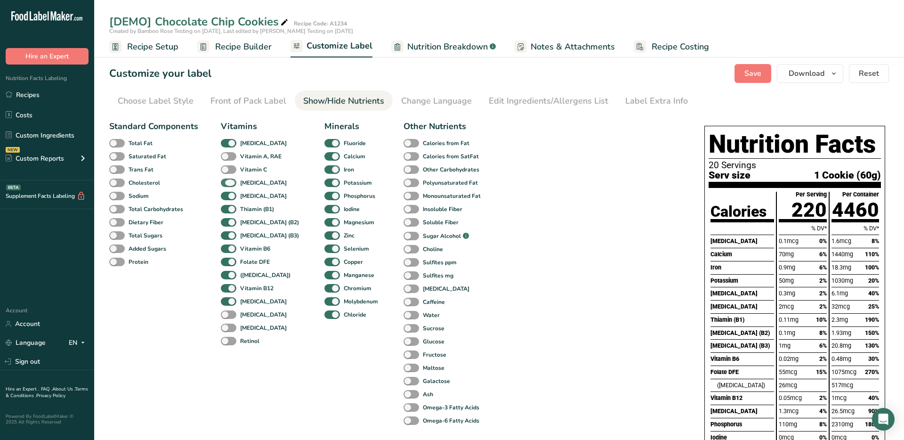
click at [228, 180] on span at bounding box center [229, 182] width 16 height 9
click at [227, 180] on input "[MEDICAL_DATA]" at bounding box center [224, 182] width 6 height 6
checkbox input "false"
click at [228, 195] on span at bounding box center [229, 196] width 16 height 9
click at [227, 195] on input "[MEDICAL_DATA]" at bounding box center [224, 195] width 6 height 6
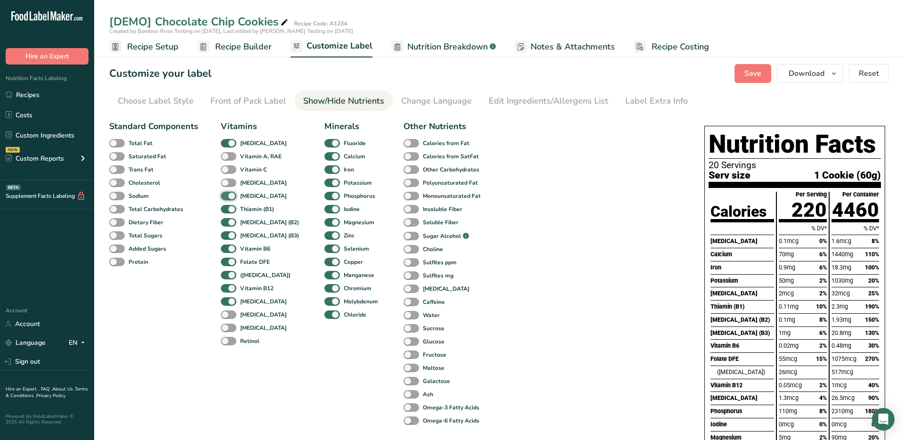
checkbox input "false"
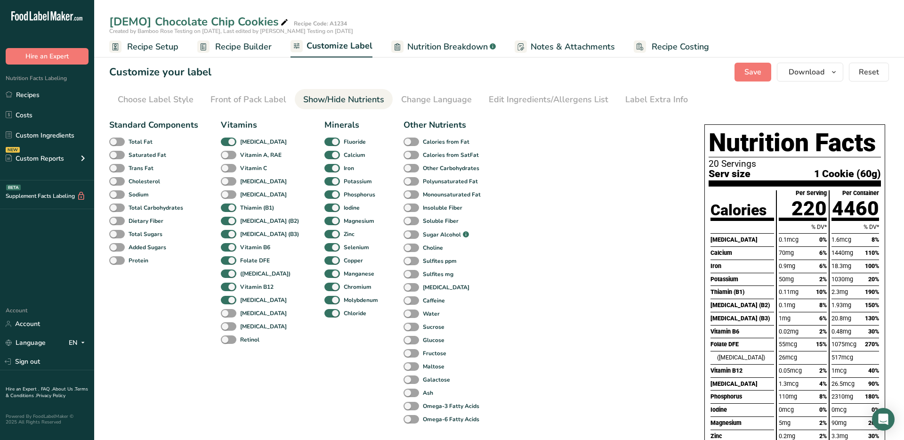
drag, startPoint x: 231, startPoint y: 208, endPoint x: 231, endPoint y: 213, distance: 5.2
click at [231, 208] on span at bounding box center [229, 207] width 16 height 9
click at [227, 208] on input "Thiamin (B1)" at bounding box center [224, 207] width 6 height 6
checkbox input "false"
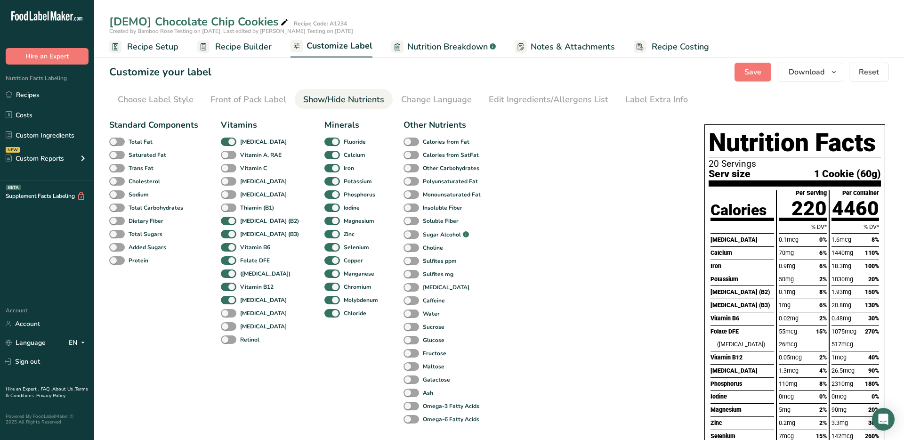
click at [230, 228] on div "Vitamins [MEDICAL_DATA] Vitamin A, RAE Vitamin C [MEDICAL_DATA] [MEDICAL_DATA] …" at bounding box center [261, 272] width 81 height 307
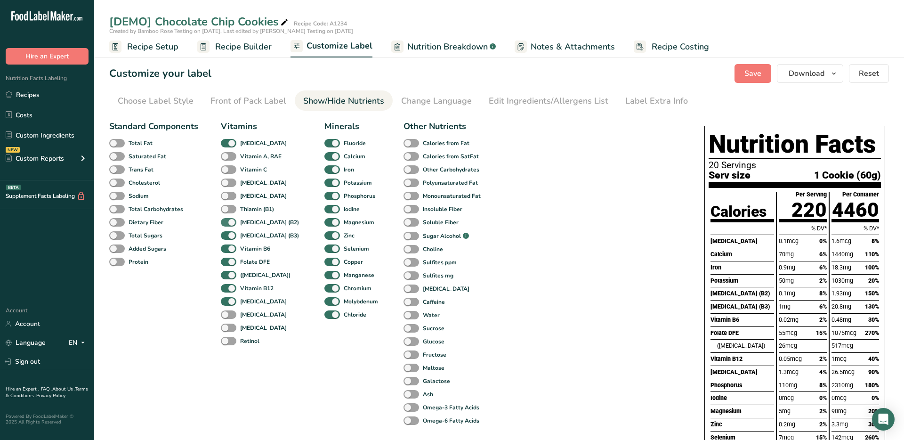
click at [232, 222] on span at bounding box center [229, 222] width 16 height 9
click at [227, 222] on input "[MEDICAL_DATA] (B2)" at bounding box center [224, 222] width 6 height 6
checkbox input "false"
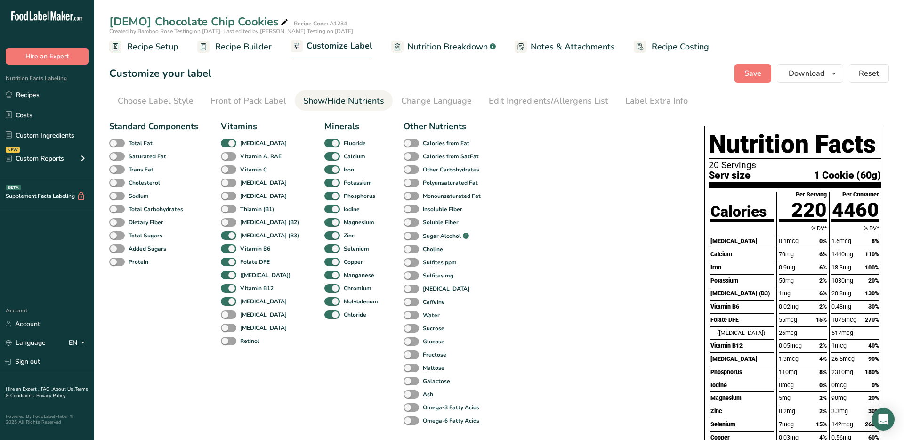
click at [232, 238] on span at bounding box center [229, 235] width 16 height 9
click at [227, 238] on input "[MEDICAL_DATA] (B3)" at bounding box center [224, 235] width 6 height 6
checkbox input "false"
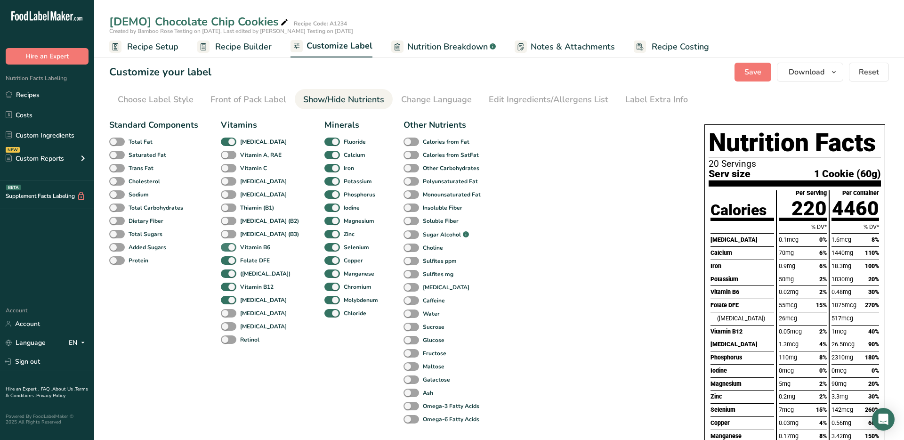
click at [229, 249] on span at bounding box center [229, 247] width 16 height 9
click at [227, 249] on input "Vitamin B6" at bounding box center [224, 247] width 6 height 6
checkbox input "false"
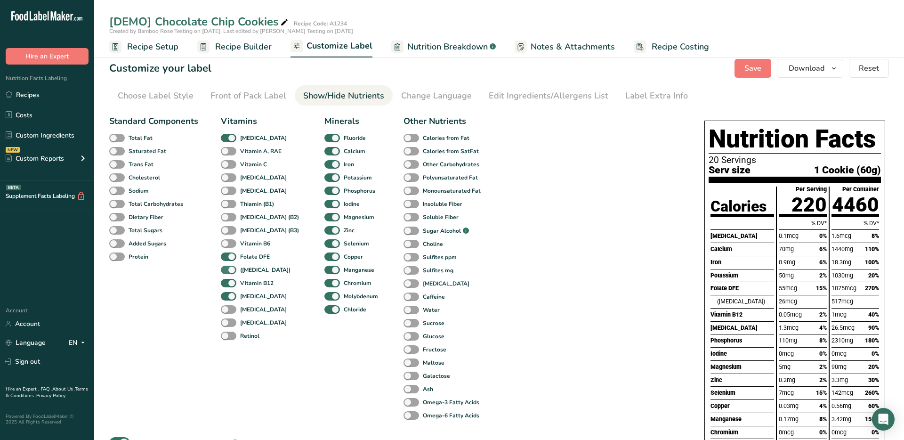
drag, startPoint x: 232, startPoint y: 255, endPoint x: 232, endPoint y: 268, distance: 12.7
click at [232, 255] on span at bounding box center [229, 256] width 16 height 9
click at [227, 255] on input "Folate DFE" at bounding box center [224, 256] width 6 height 6
checkbox input "false"
drag, startPoint x: 232, startPoint y: 268, endPoint x: 231, endPoint y: 275, distance: 7.6
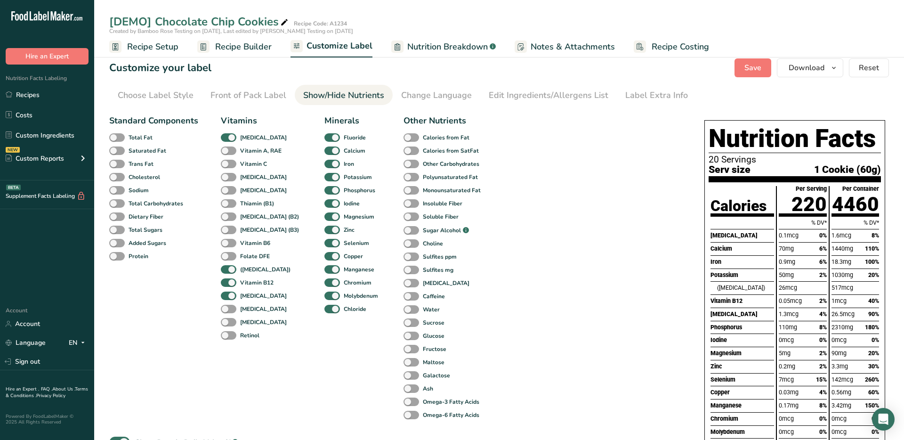
click at [231, 268] on span at bounding box center [229, 269] width 16 height 9
click at [227, 268] on input "([MEDICAL_DATA])" at bounding box center [224, 269] width 6 height 6
checkbox input "false"
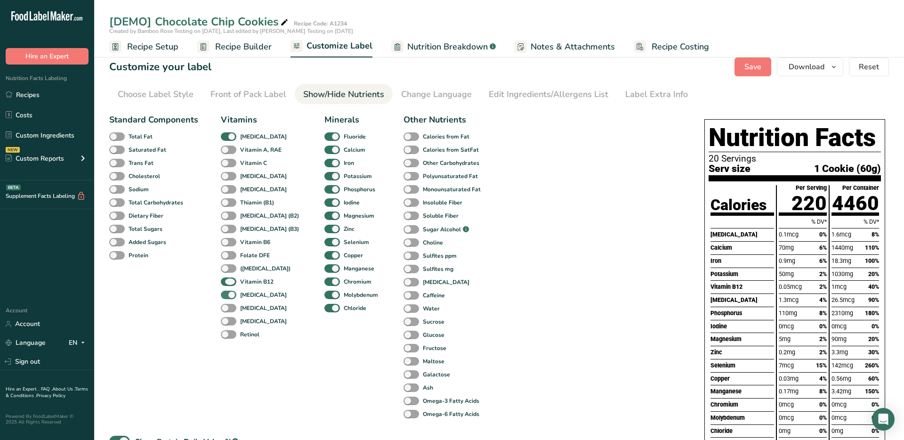
drag, startPoint x: 230, startPoint y: 284, endPoint x: 232, endPoint y: 295, distance: 10.9
click at [230, 284] on span at bounding box center [229, 281] width 16 height 9
click at [227, 284] on input "Vitamin B12" at bounding box center [224, 281] width 6 height 6
checkbox input "false"
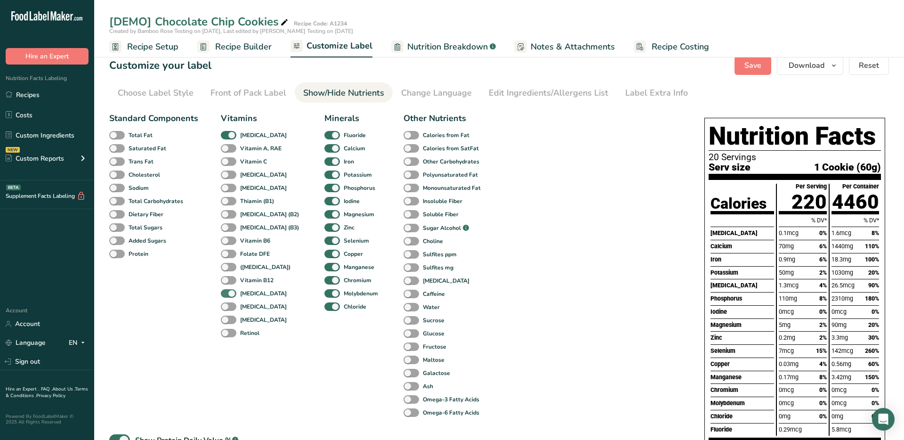
click at [232, 295] on span at bounding box center [229, 293] width 16 height 9
click at [227, 295] on input "[MEDICAL_DATA]" at bounding box center [224, 293] width 6 height 6
checkbox input "false"
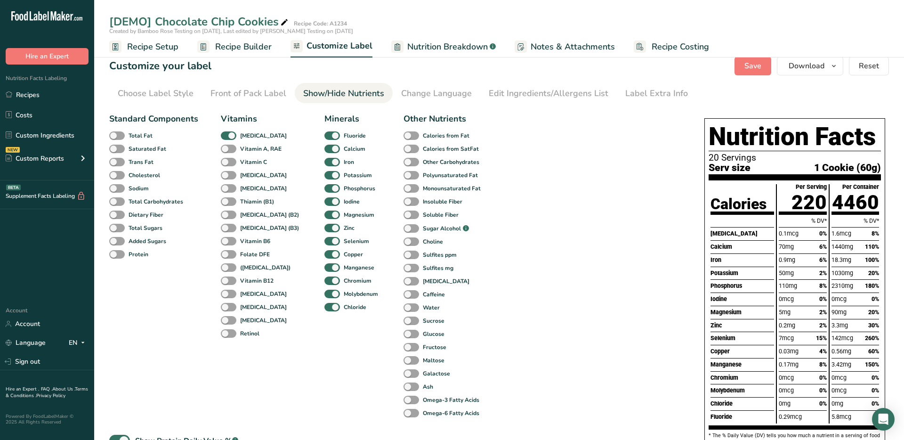
click at [225, 129] on div "[MEDICAL_DATA]" at bounding box center [231, 135] width 20 height 13
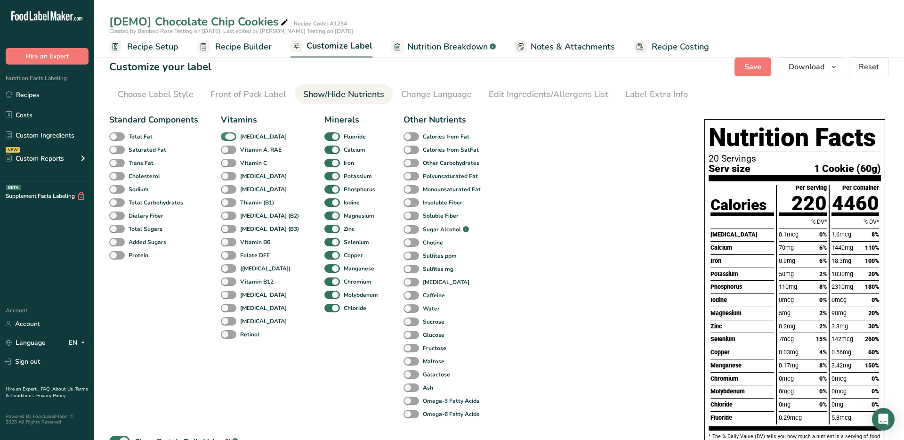
click at [228, 135] on span at bounding box center [229, 136] width 16 height 9
click at [227, 135] on input "[MEDICAL_DATA]" at bounding box center [224, 136] width 6 height 6
checkbox input "false"
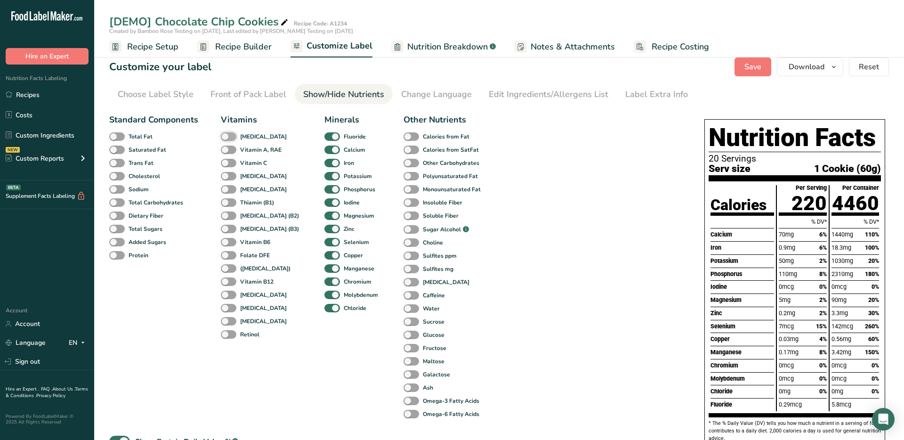
scroll to position [6, 0]
drag, startPoint x: 310, startPoint y: 130, endPoint x: 315, endPoint y: 136, distance: 8.0
click at [324, 132] on div "Fluoride" at bounding box center [331, 136] width 14 height 13
drag, startPoint x: 315, startPoint y: 138, endPoint x: 316, endPoint y: 146, distance: 8.1
click at [324, 139] on span at bounding box center [332, 137] width 16 height 9
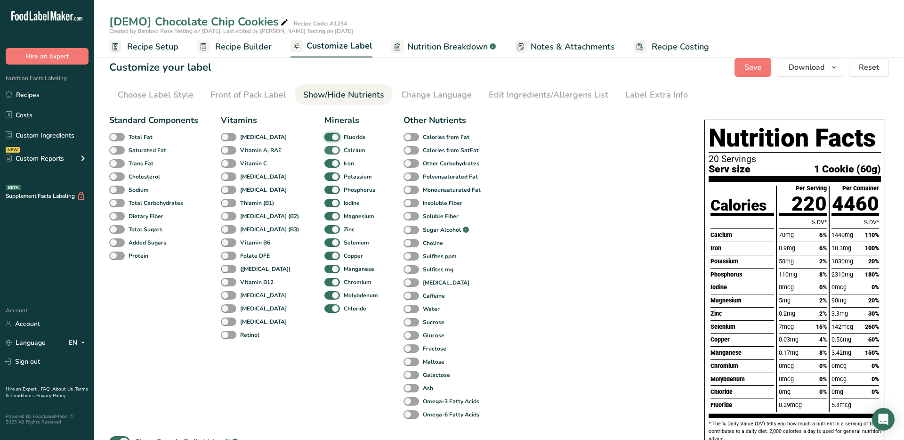
click at [324, 139] on input "Fluoride" at bounding box center [327, 137] width 6 height 6
checkbox input "false"
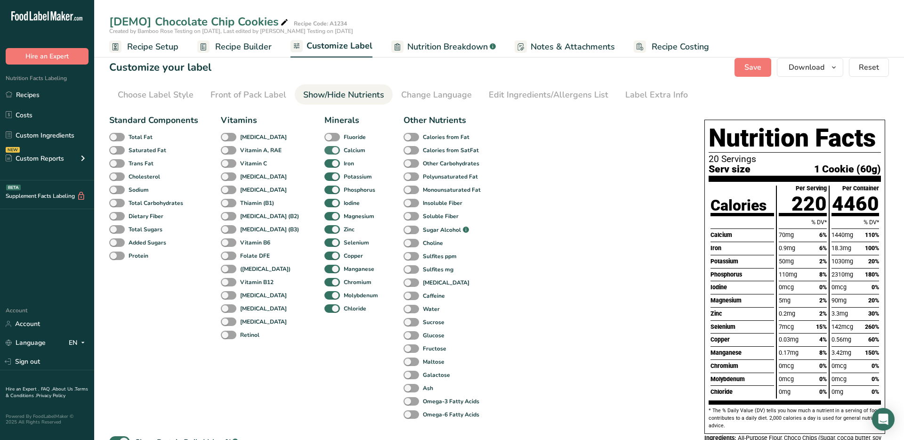
click at [324, 146] on span at bounding box center [332, 150] width 16 height 9
click at [324, 147] on input "Calcium" at bounding box center [327, 150] width 6 height 6
checkbox input "false"
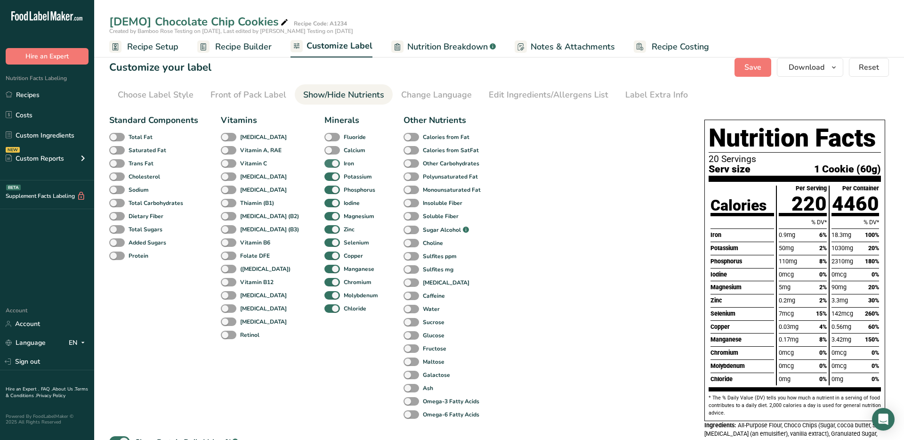
click at [324, 163] on span at bounding box center [332, 163] width 16 height 9
click at [324, 163] on input "Iron" at bounding box center [327, 163] width 6 height 6
checkbox input "false"
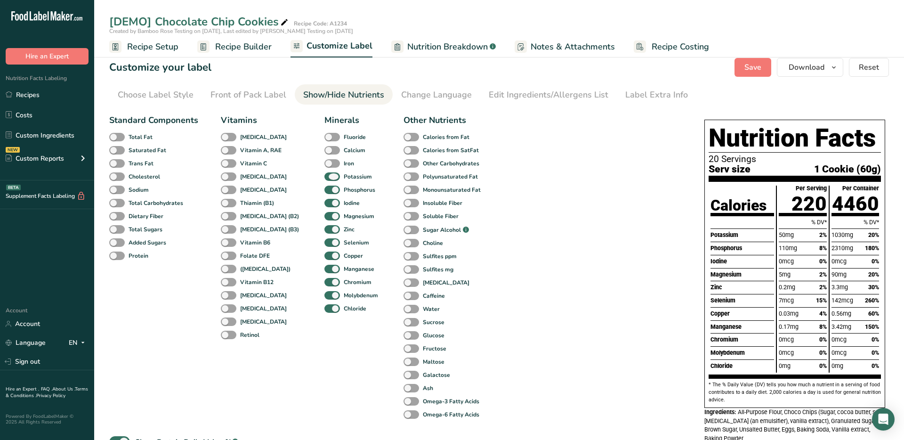
drag, startPoint x: 318, startPoint y: 173, endPoint x: 318, endPoint y: 184, distance: 10.4
click at [324, 174] on span at bounding box center [332, 176] width 16 height 9
click at [324, 174] on input "Potassium" at bounding box center [327, 176] width 6 height 6
checkbox input "false"
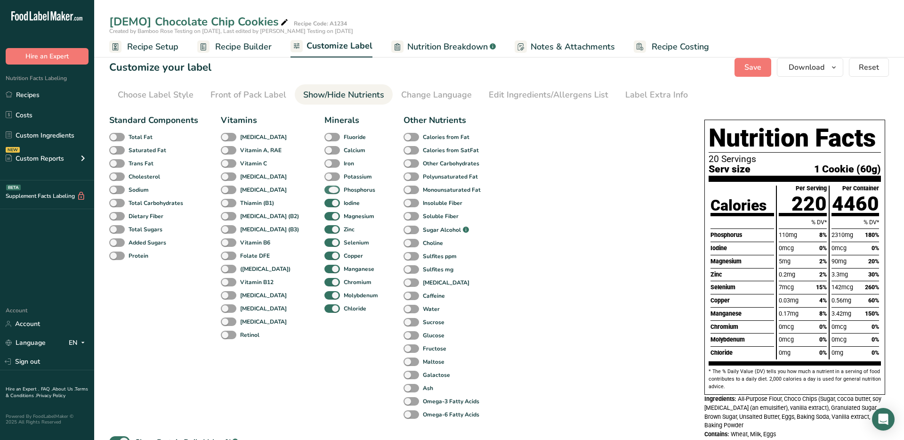
click at [324, 186] on span at bounding box center [332, 189] width 16 height 9
click at [324, 186] on input "Phosphorus" at bounding box center [327, 189] width 6 height 6
checkbox input "false"
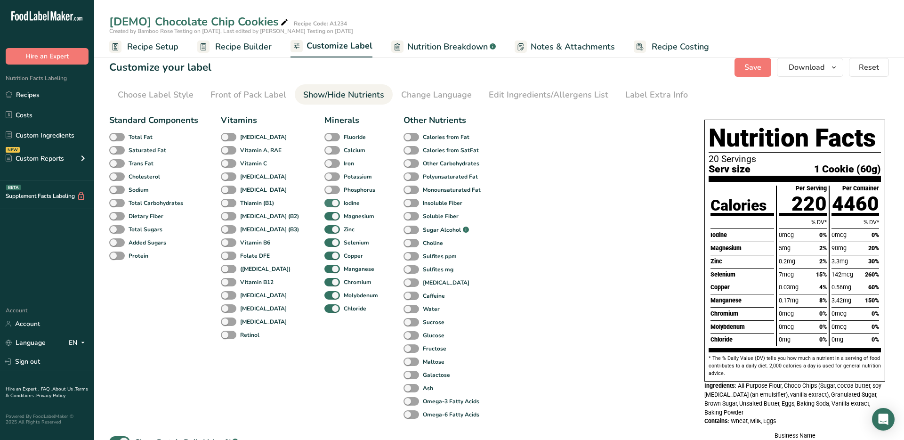
click at [324, 200] on span at bounding box center [332, 203] width 16 height 9
click at [324, 200] on input "Iodine" at bounding box center [327, 203] width 6 height 6
checkbox input "false"
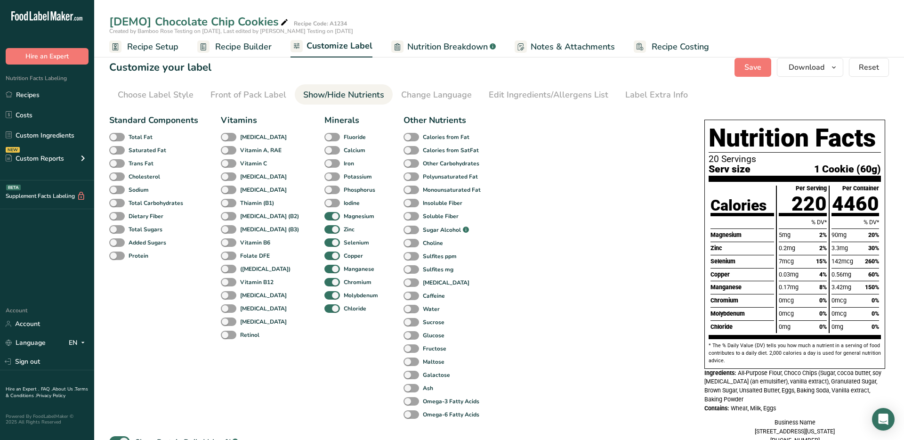
click at [324, 220] on div "Magnesium" at bounding box center [331, 215] width 14 height 13
click at [324, 215] on span at bounding box center [332, 216] width 16 height 9
click at [324, 215] on input "Magnesium" at bounding box center [327, 216] width 6 height 6
checkbox input "false"
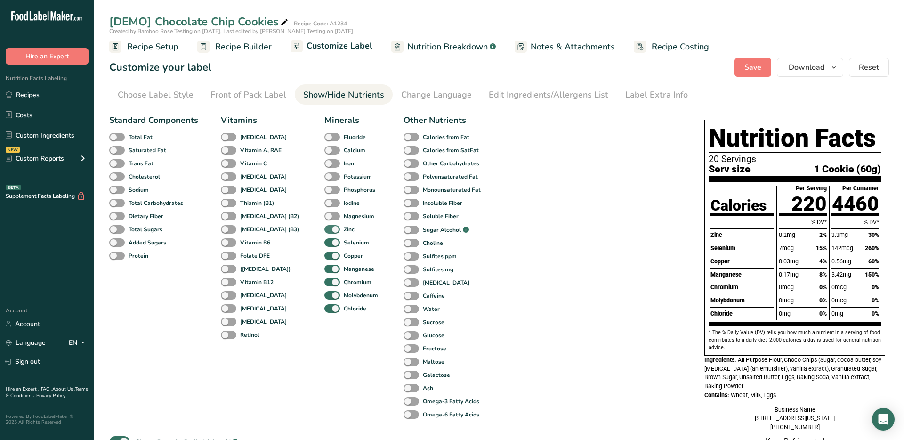
click at [324, 229] on span at bounding box center [332, 229] width 16 height 9
click at [324, 229] on input "Zinc" at bounding box center [327, 229] width 6 height 6
checkbox input "false"
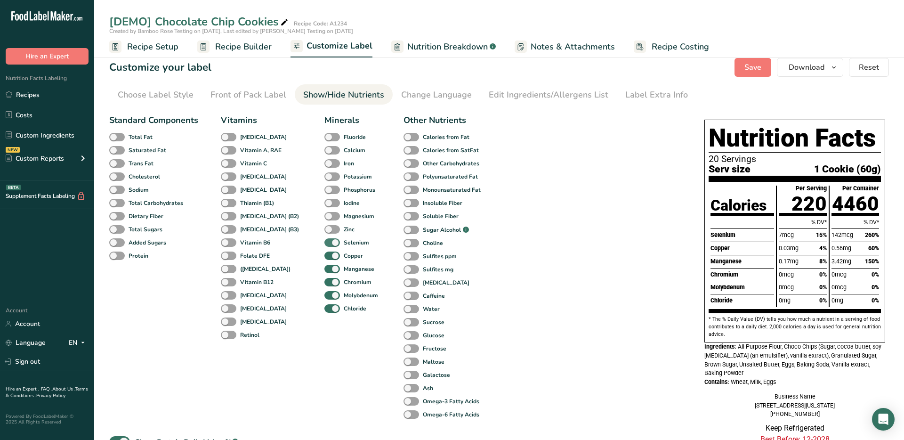
click at [324, 247] on div "Selenium" at bounding box center [331, 242] width 14 height 13
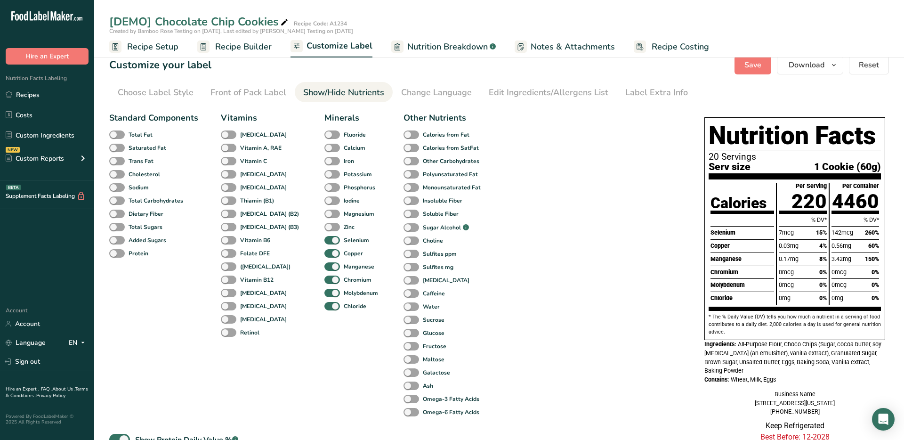
click at [327, 273] on div "Minerals Fluoride Calcium Iron Potassium Phosphorus Iodine Magnesium Zinc Selen…" at bounding box center [352, 265] width 56 height 307
click at [324, 278] on span at bounding box center [332, 279] width 16 height 9
click at [324, 278] on input "Chromium" at bounding box center [327, 279] width 6 height 6
checkbox input "false"
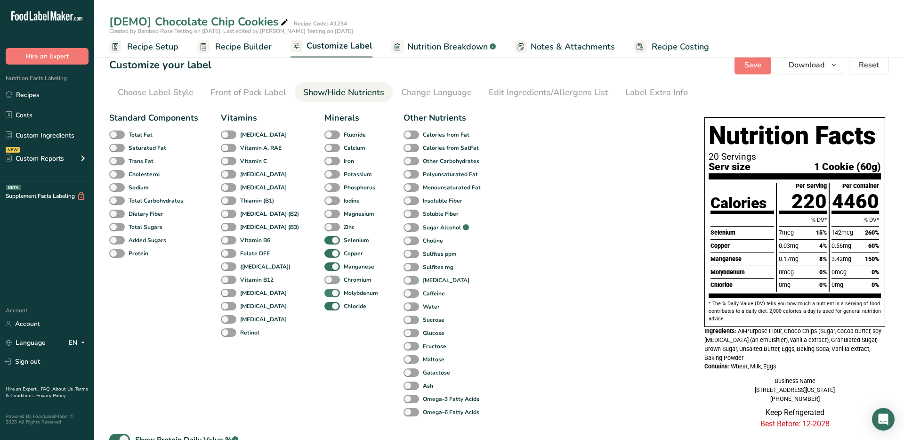
click at [324, 290] on span at bounding box center [332, 293] width 16 height 9
click at [324, 290] on input "Molybdenum" at bounding box center [327, 292] width 6 height 6
checkbox input "false"
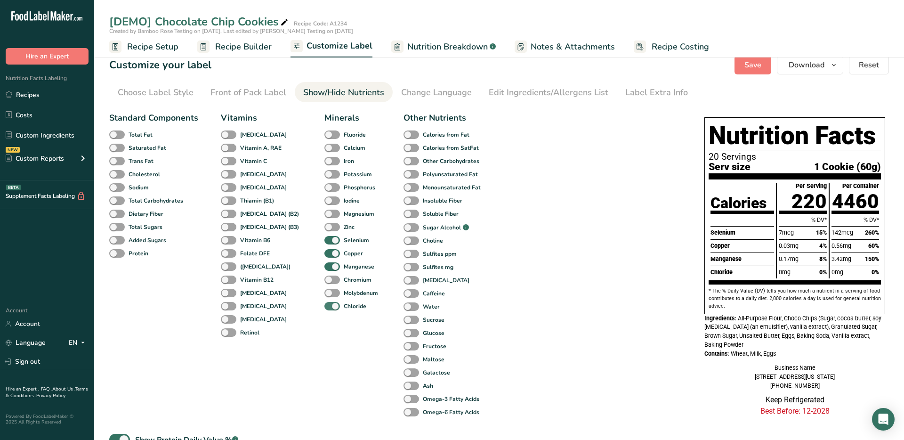
click at [324, 302] on span at bounding box center [332, 306] width 16 height 9
click at [324, 303] on input "Chloride" at bounding box center [327, 306] width 6 height 6
checkbox input "false"
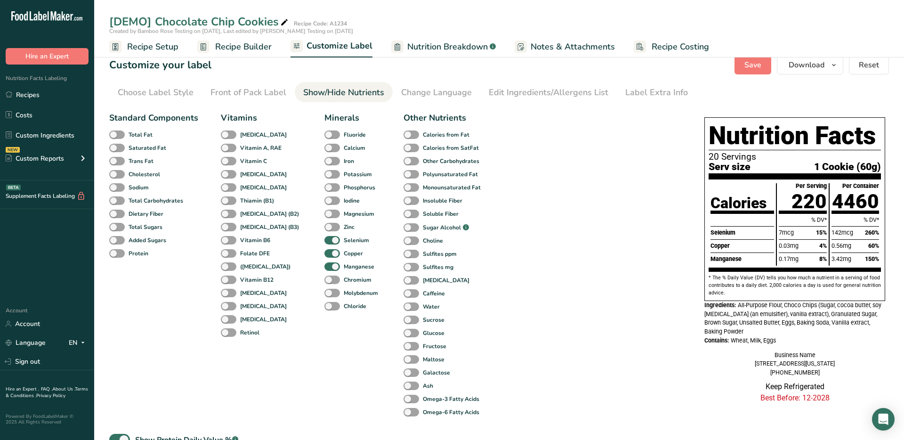
drag, startPoint x: 494, startPoint y: 183, endPoint x: 417, endPoint y: 194, distance: 77.1
click at [401, 189] on div "Standard Components Total Fat Saturated Fat Trans Fat [MEDICAL_DATA] Sodium Tot…" at bounding box center [397, 337] width 576 height 459
drag, startPoint x: 480, startPoint y: 188, endPoint x: 407, endPoint y: 188, distance: 73.4
click at [407, 188] on div "Standard Components Total Fat Saturated Fat Trans Fat [MEDICAL_DATA] Sodium Tot…" at bounding box center [397, 337] width 576 height 459
click at [344, 237] on b "Selenium" at bounding box center [356, 240] width 25 height 8
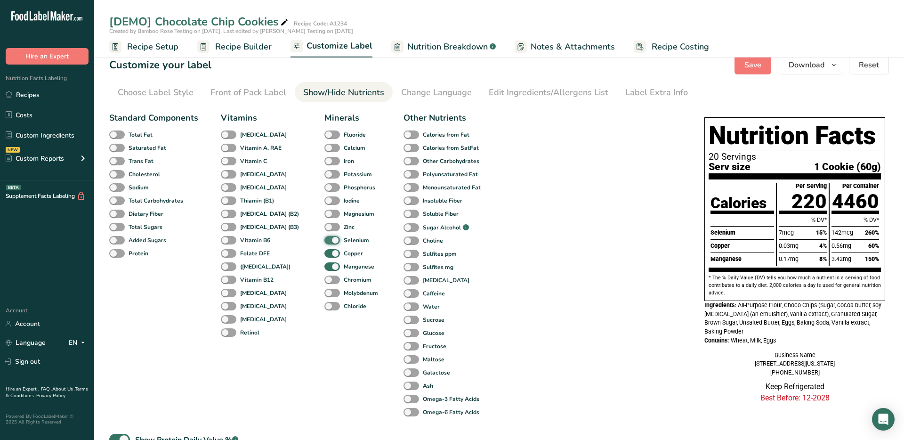
click at [330, 237] on input "Selenium" at bounding box center [327, 240] width 6 height 6
checkbox input "false"
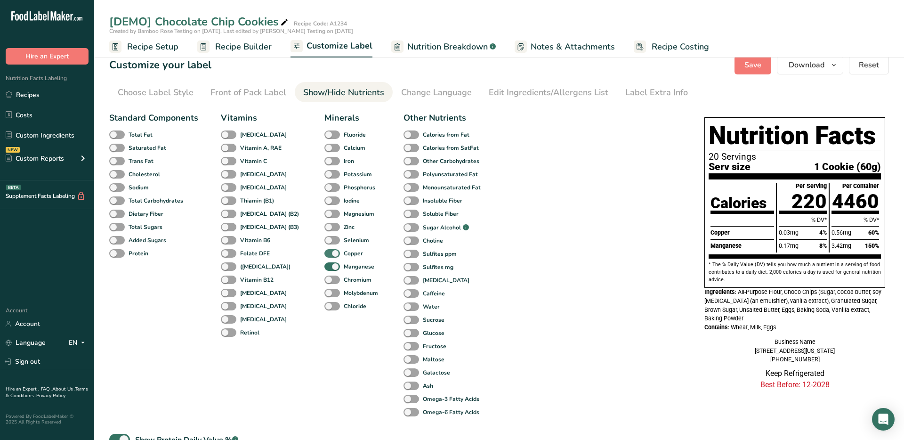
click at [340, 255] on span "Copper" at bounding box center [351, 253] width 23 height 8
click at [327, 255] on input "Copper" at bounding box center [327, 253] width 6 height 6
checkbox input "false"
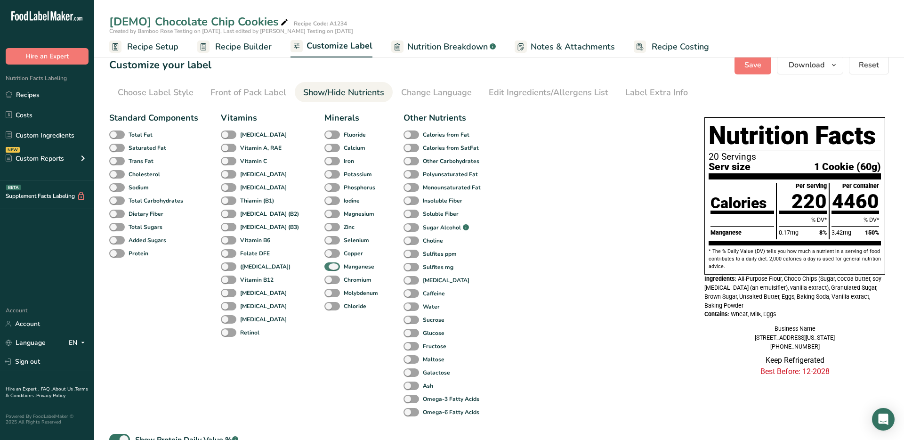
click at [324, 265] on span at bounding box center [332, 266] width 16 height 9
click at [324, 265] on input "Manganese" at bounding box center [327, 266] width 6 height 6
checkbox input "false"
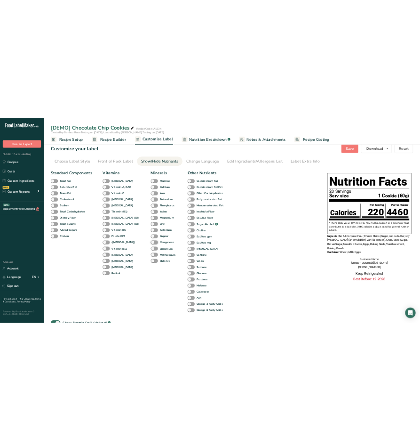
scroll to position [6, 0]
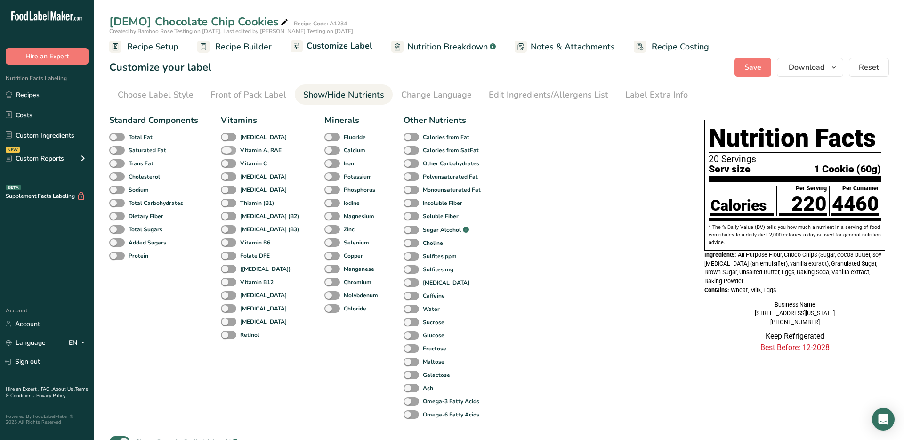
click at [267, 147] on b "Vitamin A, RAE" at bounding box center [260, 150] width 41 height 8
click at [227, 147] on input "Vitamin A, RAE" at bounding box center [224, 150] width 6 height 6
checkbox input "true"
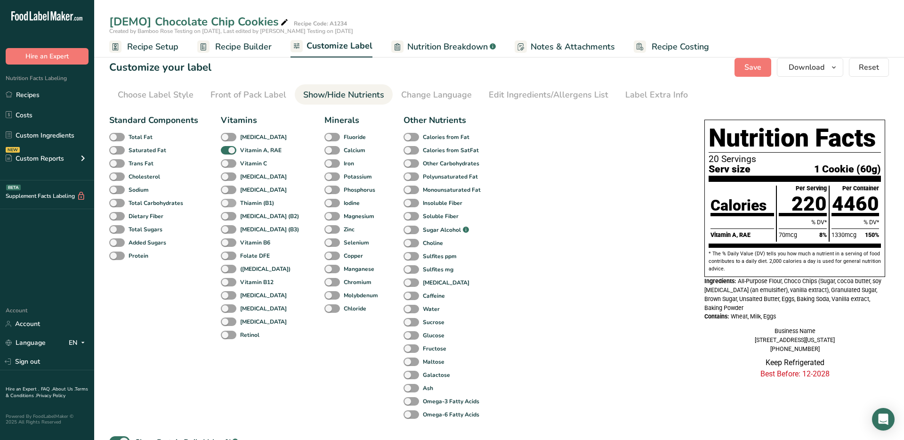
click at [266, 204] on b "Thiamin (B1)" at bounding box center [257, 203] width 34 height 8
click at [227, 204] on input "Thiamin (B1)" at bounding box center [224, 203] width 6 height 6
checkbox input "true"
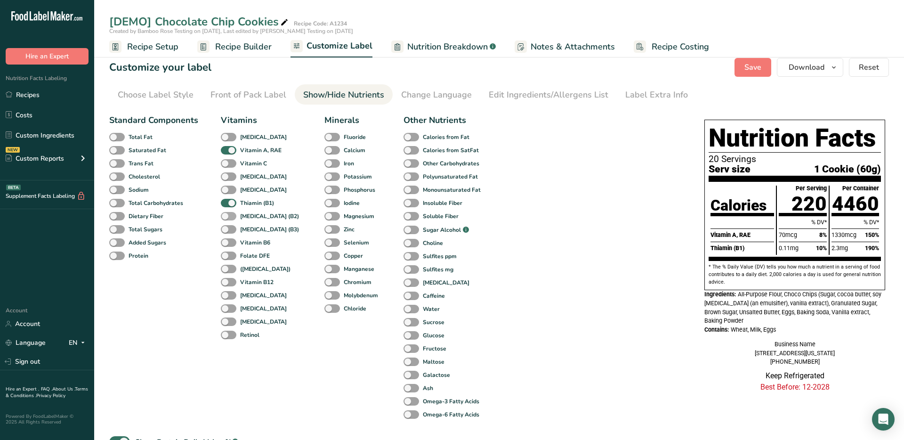
click at [269, 213] on b "[MEDICAL_DATA] (B2)" at bounding box center [269, 216] width 59 height 8
click at [227, 213] on input "[MEDICAL_DATA] (B2)" at bounding box center [224, 216] width 6 height 6
checkbox input "true"
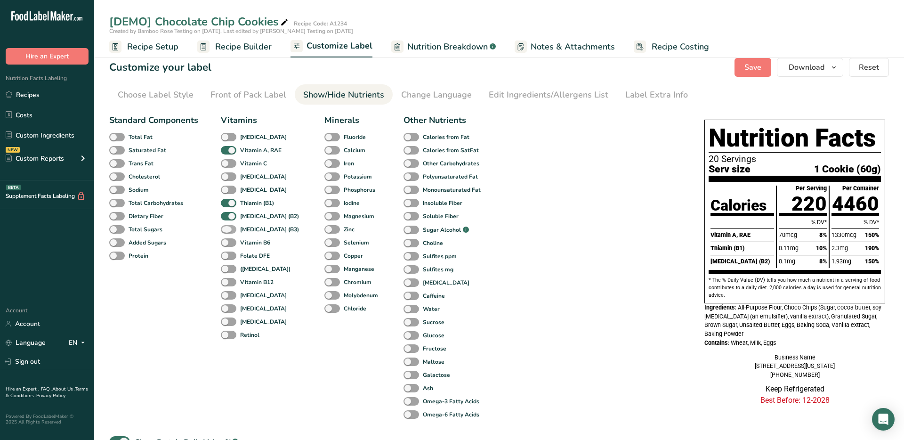
click at [264, 229] on b "[MEDICAL_DATA] (B3)" at bounding box center [269, 229] width 59 height 8
click at [227, 229] on input "[MEDICAL_DATA] (B3)" at bounding box center [224, 229] width 6 height 6
checkbox input "true"
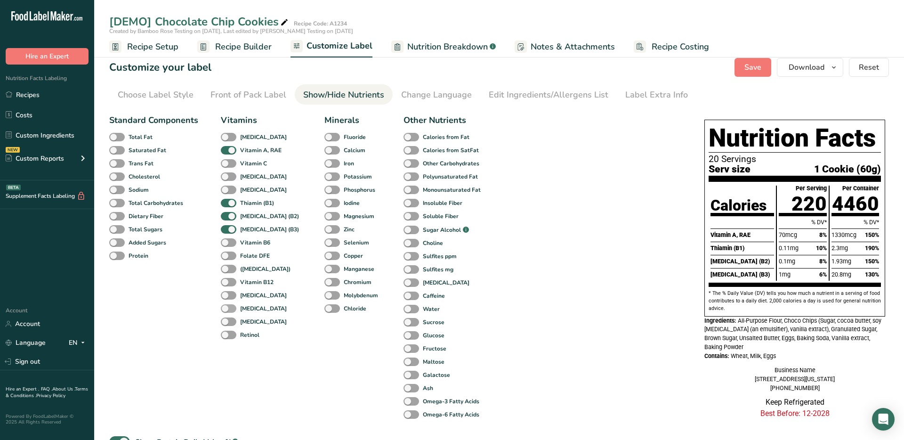
click at [255, 308] on b "[MEDICAL_DATA]" at bounding box center [263, 308] width 47 height 8
click at [227, 308] on input "[MEDICAL_DATA]" at bounding box center [224, 308] width 6 height 6
checkbox input "true"
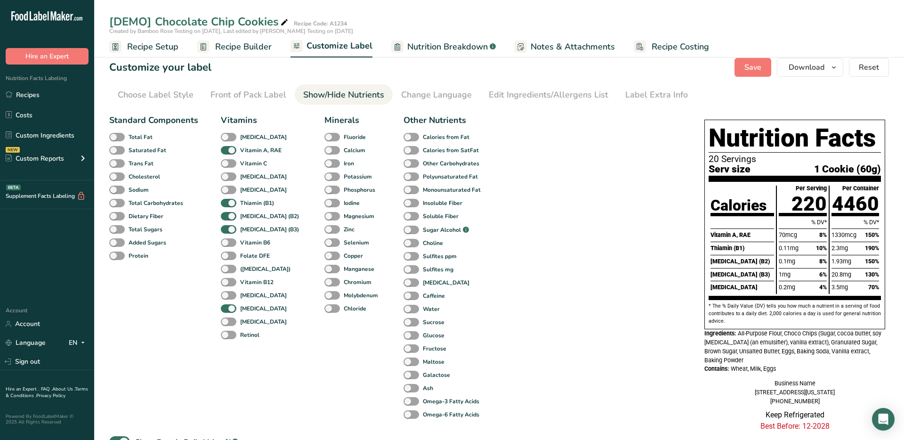
drag, startPoint x: 781, startPoint y: 234, endPoint x: 795, endPoint y: 289, distance: 56.1
click at [795, 286] on div "% DV* 70mcg 8% 0.11mg 10% 0.1mg 8% 1mg 6% 0.2mg 4%" at bounding box center [802, 255] width 48 height 79
click at [799, 287] on div "0.2mg 4%" at bounding box center [802, 287] width 48 height 13
click at [228, 148] on span at bounding box center [229, 150] width 16 height 9
click at [227, 148] on input "Vitamin A, RAE" at bounding box center [224, 150] width 6 height 6
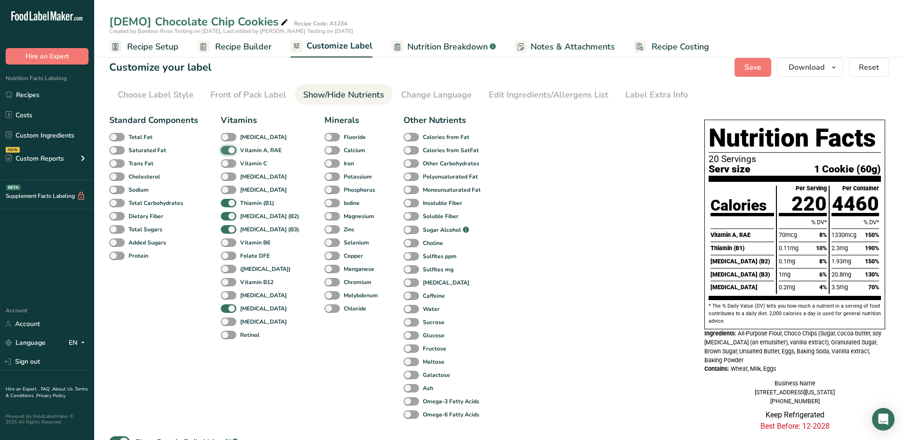
checkbox input "false"
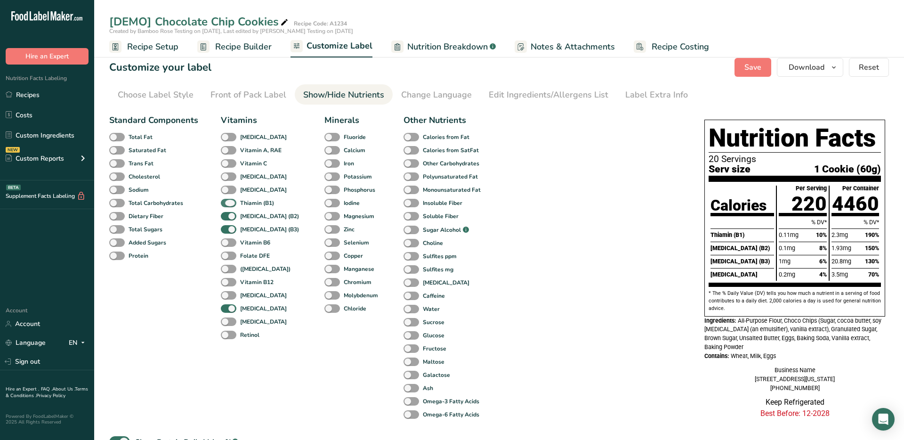
click at [227, 204] on span at bounding box center [229, 203] width 16 height 9
click at [227, 204] on input "Thiamin (B1)" at bounding box center [224, 203] width 6 height 6
checkbox input "false"
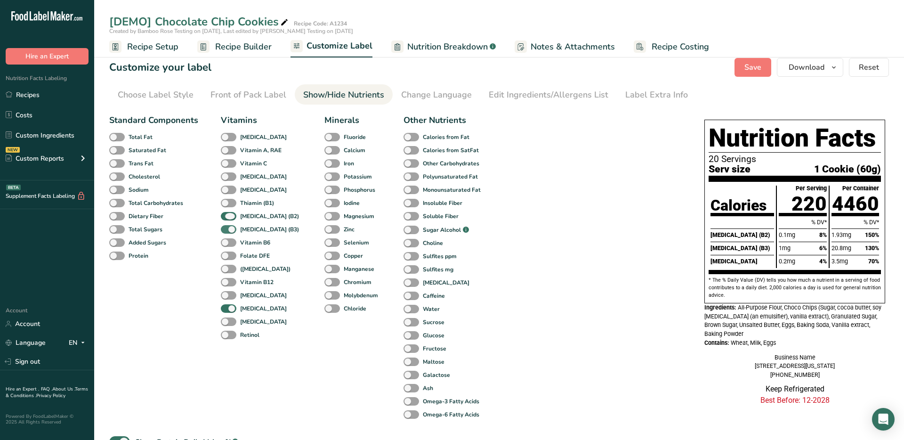
drag, startPoint x: 226, startPoint y: 219, endPoint x: 227, endPoint y: 230, distance: 10.9
click at [226, 219] on span at bounding box center [229, 216] width 16 height 9
click at [226, 219] on input "[MEDICAL_DATA] (B2)" at bounding box center [224, 216] width 6 height 6
checkbox input "false"
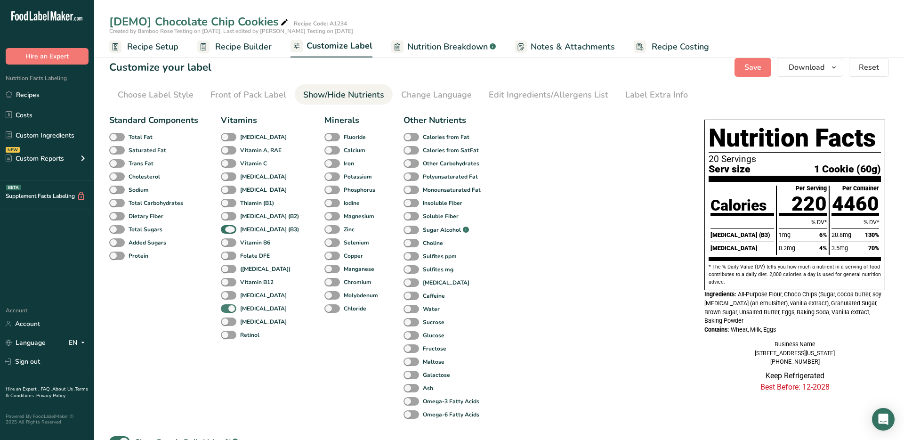
drag, startPoint x: 227, startPoint y: 230, endPoint x: 226, endPoint y: 308, distance: 78.1
click at [228, 230] on span at bounding box center [229, 229] width 16 height 9
click at [227, 230] on input "[MEDICAL_DATA] (B3)" at bounding box center [224, 229] width 6 height 6
checkbox input "false"
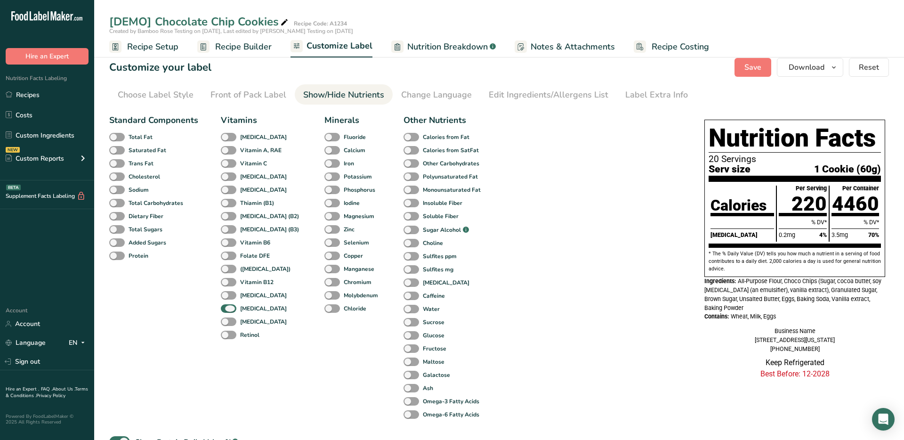
drag, startPoint x: 226, startPoint y: 308, endPoint x: 359, endPoint y: 138, distance: 215.7
click at [226, 308] on span at bounding box center [229, 308] width 16 height 9
click at [226, 308] on input "[MEDICAL_DATA]" at bounding box center [224, 308] width 6 height 6
checkbox input "false"
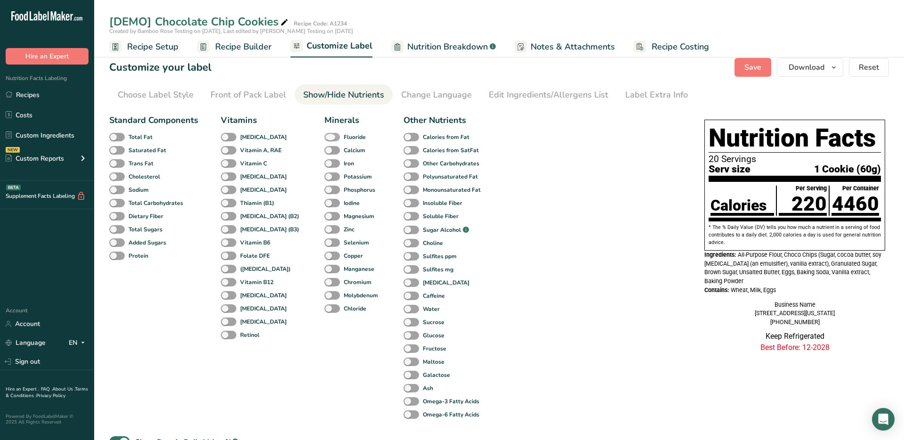
click at [340, 138] on span "Fluoride" at bounding box center [353, 137] width 26 height 8
click at [325, 138] on input "Fluoride" at bounding box center [327, 137] width 6 height 6
checkbox input "true"
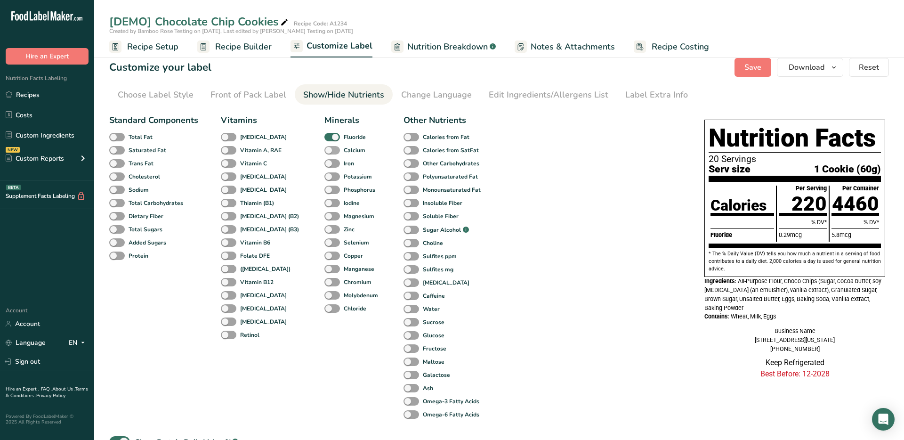
click at [324, 150] on span at bounding box center [332, 150] width 16 height 9
click at [324, 150] on input "Calcium" at bounding box center [327, 150] width 6 height 6
checkbox input "true"
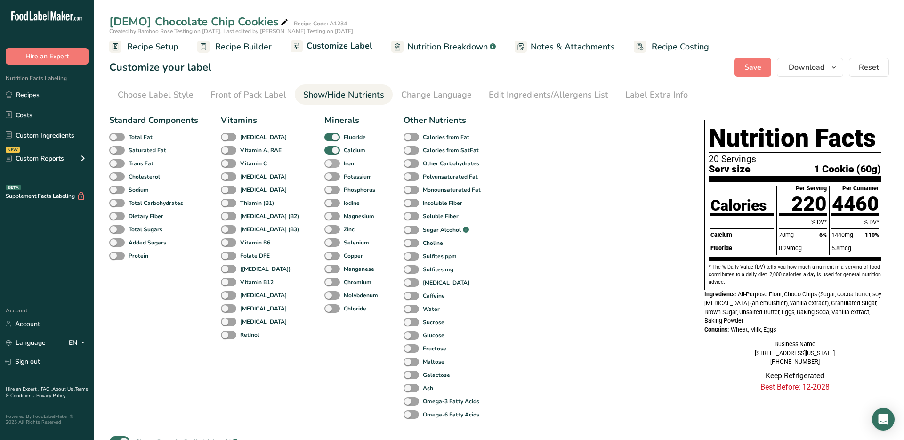
click at [324, 164] on span at bounding box center [332, 163] width 16 height 9
click at [324, 164] on input "Iron" at bounding box center [327, 163] width 6 height 6
checkbox input "true"
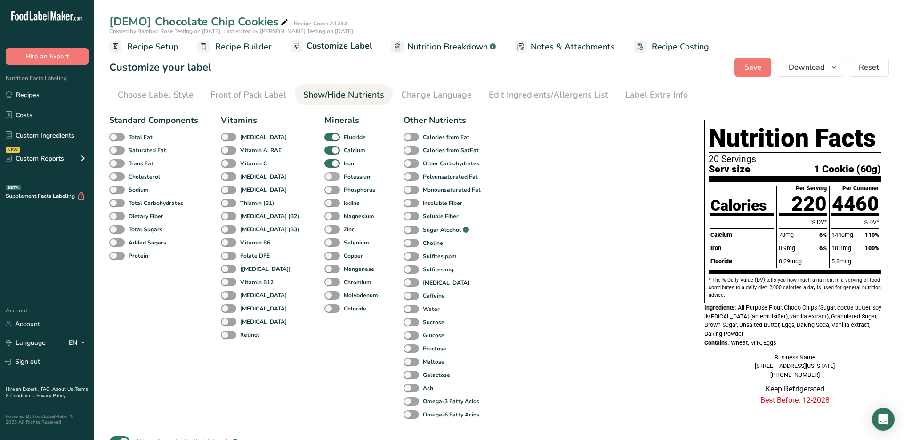
click at [324, 177] on span at bounding box center [332, 176] width 16 height 9
click at [324, 177] on input "Potassium" at bounding box center [327, 176] width 6 height 6
checkbox input "true"
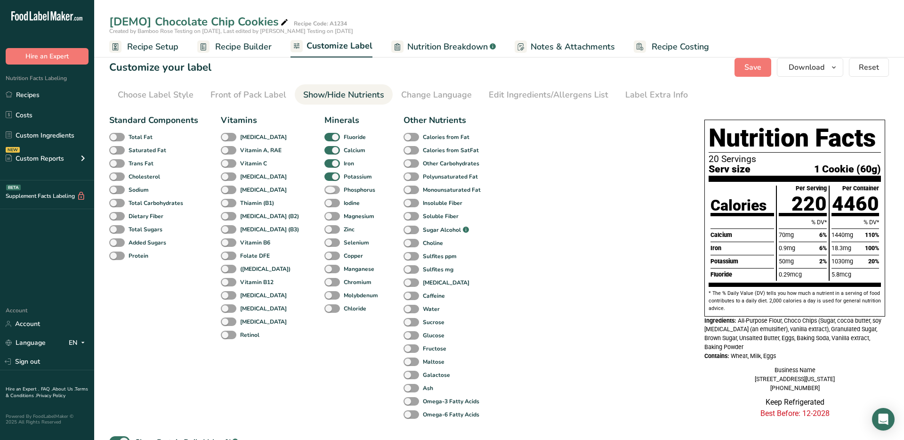
click at [324, 186] on span at bounding box center [332, 189] width 16 height 9
click at [324, 186] on input "Phosphorus" at bounding box center [327, 189] width 6 height 6
checkbox input "true"
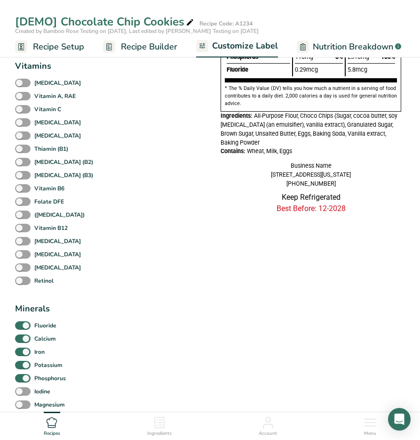
scroll to position [223, 0]
drag, startPoint x: 25, startPoint y: 328, endPoint x: 24, endPoint y: 334, distance: 6.1
click at [25, 328] on span at bounding box center [23, 325] width 16 height 9
click at [21, 328] on input "Fluoride" at bounding box center [18, 325] width 6 height 6
checkbox input "false"
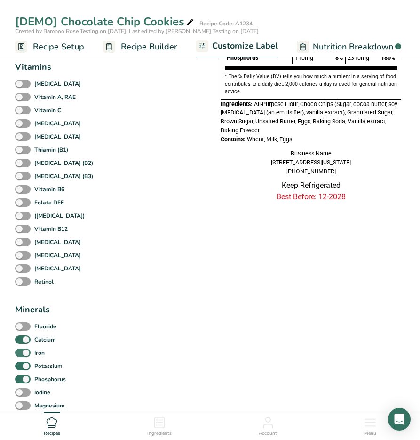
drag, startPoint x: 25, startPoint y: 340, endPoint x: 25, endPoint y: 355, distance: 15.1
click at [25, 340] on span at bounding box center [23, 339] width 16 height 9
click at [21, 340] on input "Calcium" at bounding box center [18, 339] width 6 height 6
checkbox input "false"
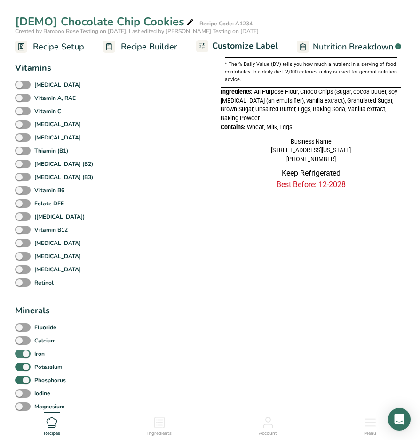
click at [25, 355] on span at bounding box center [23, 353] width 16 height 9
click at [21, 355] on input "Iron" at bounding box center [18, 353] width 6 height 6
checkbox input "false"
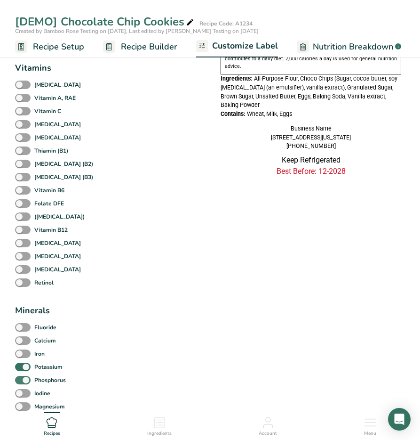
click at [25, 371] on span at bounding box center [23, 366] width 16 height 9
click at [21, 369] on input "Potassium" at bounding box center [18, 366] width 6 height 6
checkbox input "false"
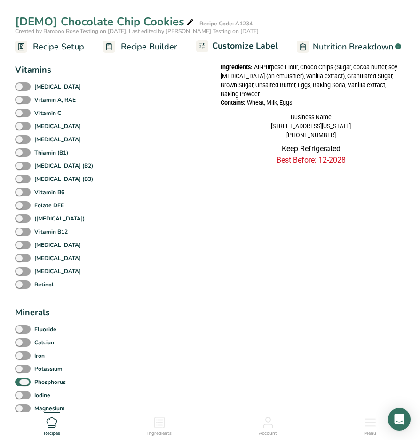
drag, startPoint x: 25, startPoint y: 385, endPoint x: 68, endPoint y: 348, distance: 56.7
click at [26, 385] on span at bounding box center [23, 381] width 16 height 9
click at [21, 385] on input "Phosphorus" at bounding box center [18, 381] width 6 height 6
checkbox input "false"
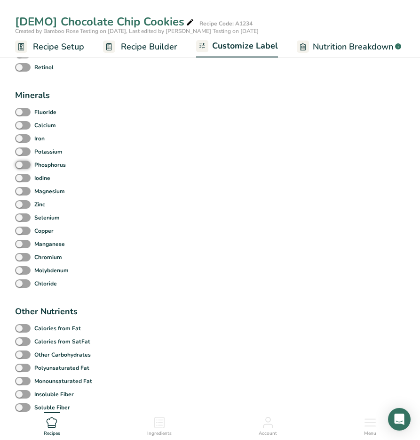
scroll to position [444, 0]
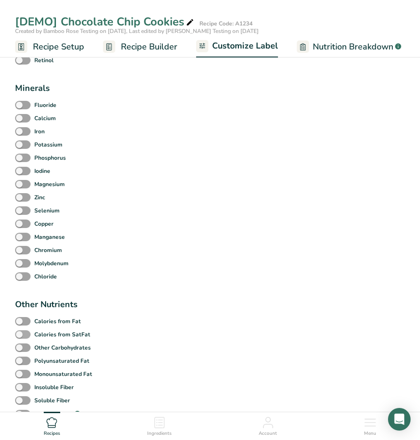
drag, startPoint x: 24, startPoint y: 324, endPoint x: 25, endPoint y: 332, distance: 8.1
click at [24, 325] on span at bounding box center [23, 321] width 16 height 9
click at [21, 324] on input "Calories from Fat" at bounding box center [18, 321] width 6 height 6
checkbox input "true"
drag, startPoint x: 25, startPoint y: 335, endPoint x: 27, endPoint y: 341, distance: 6.9
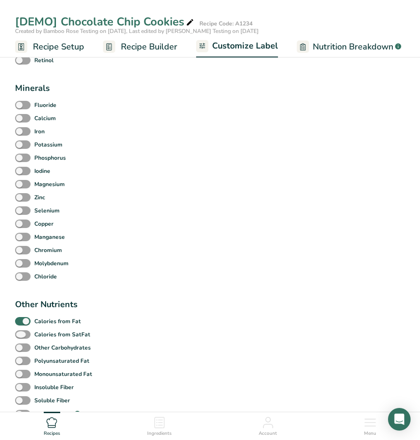
click at [25, 335] on span at bounding box center [23, 334] width 16 height 9
click at [21, 335] on input "Calories from SatFat" at bounding box center [18, 334] width 6 height 6
checkbox input "true"
click at [28, 348] on span at bounding box center [23, 347] width 16 height 9
click at [21, 348] on input "Other Carbohydrates" at bounding box center [18, 347] width 6 height 6
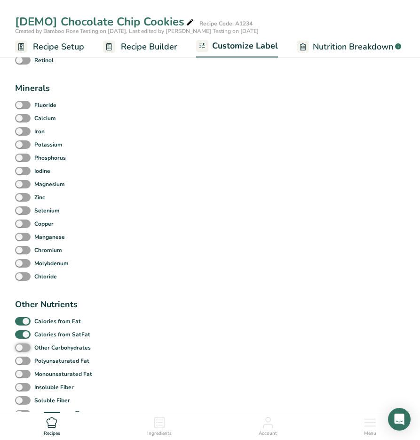
checkbox input "true"
click at [25, 361] on span at bounding box center [23, 360] width 16 height 9
click at [21, 361] on input "Polyunsaturated Fat" at bounding box center [18, 360] width 6 height 6
checkbox input "true"
drag, startPoint x: 26, startPoint y: 374, endPoint x: 33, endPoint y: 371, distance: 7.2
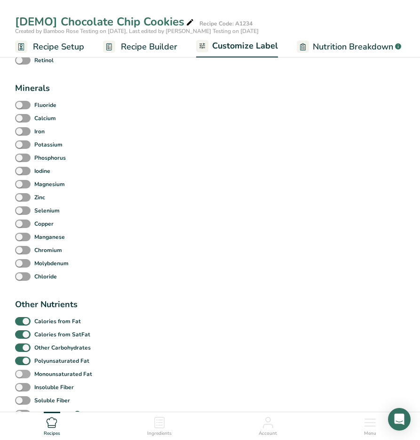
click at [26, 374] on span at bounding box center [23, 373] width 16 height 9
click at [21, 374] on input "Monounsaturated Fat" at bounding box center [18, 373] width 6 height 6
checkbox input "true"
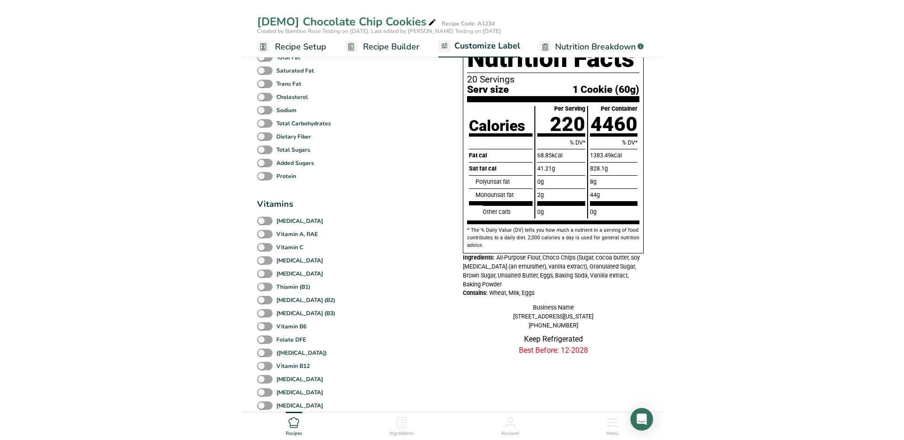
scroll to position [84, 0]
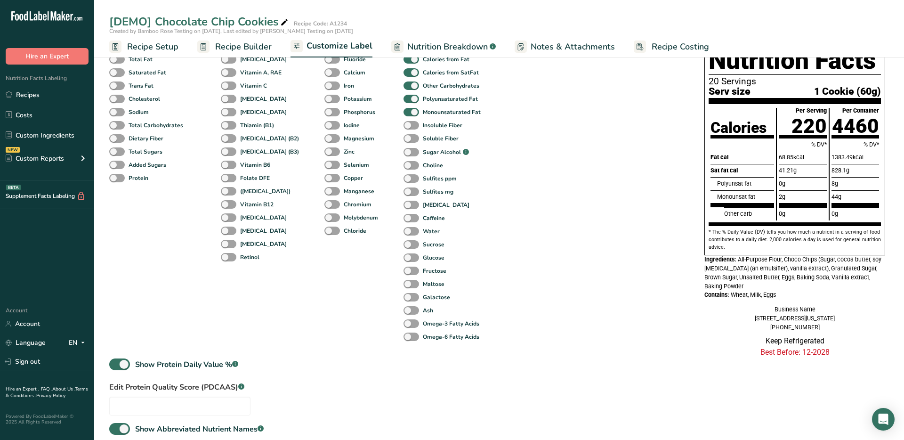
click at [162, 46] on span "Recipe Setup" at bounding box center [152, 46] width 51 height 13
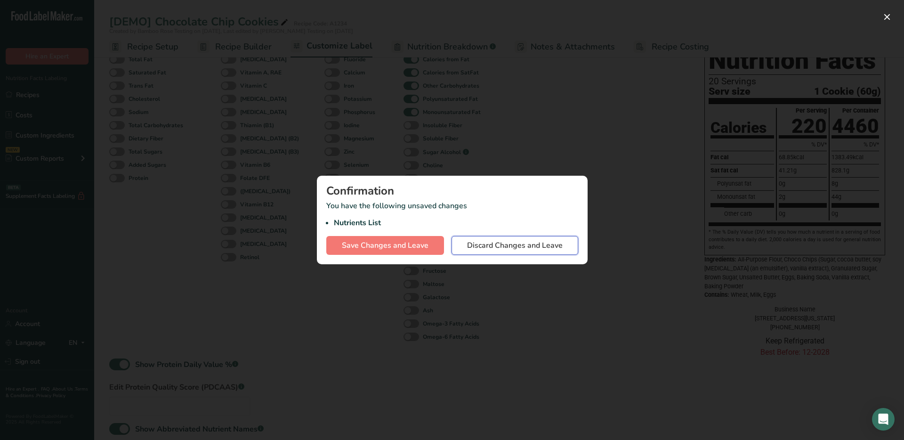
click at [495, 238] on button "Discard Changes and Leave" at bounding box center [514, 245] width 127 height 19
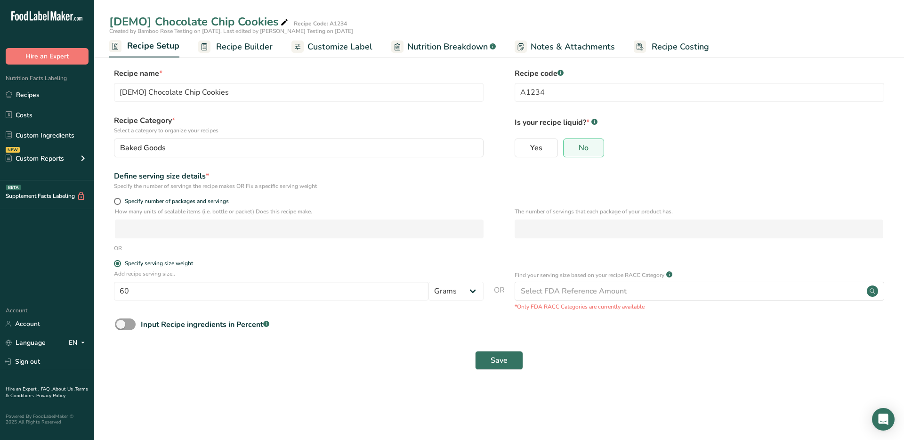
click at [246, 50] on span "Recipe Builder" at bounding box center [244, 46] width 56 height 13
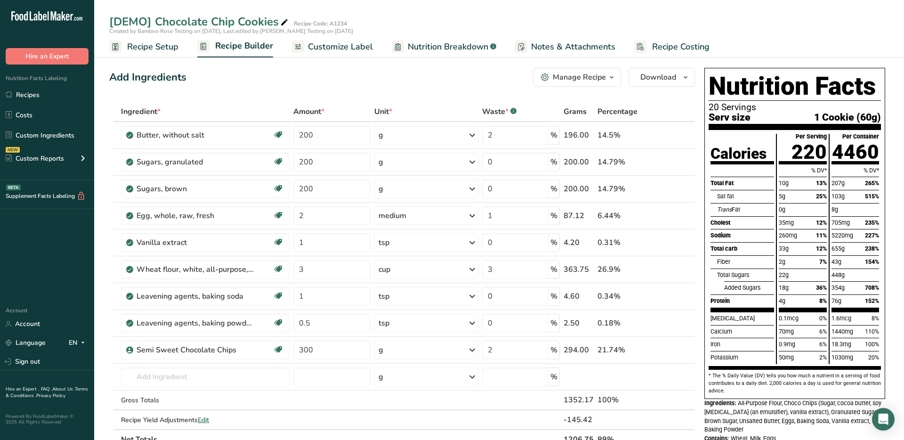
click at [318, 49] on span "Customize Label" at bounding box center [340, 46] width 65 height 13
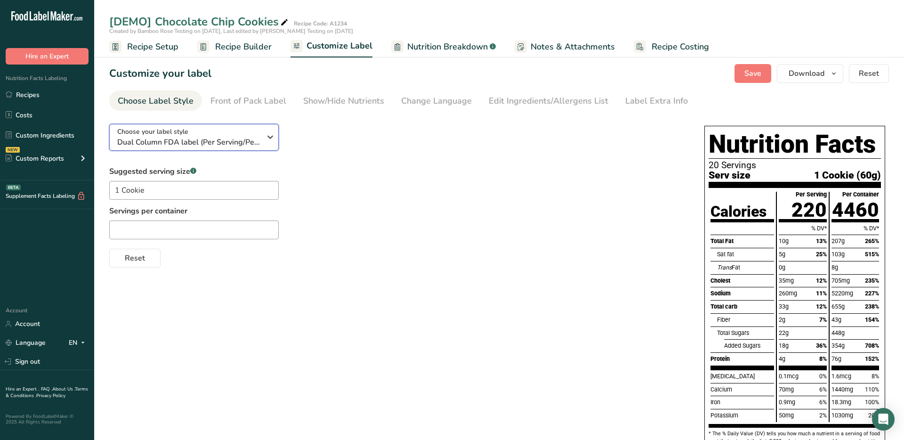
click at [248, 135] on div "Choose your label style Dual Column FDA label (Per Serving/Per Container)" at bounding box center [189, 137] width 144 height 21
